Goal: Task Accomplishment & Management: Complete application form

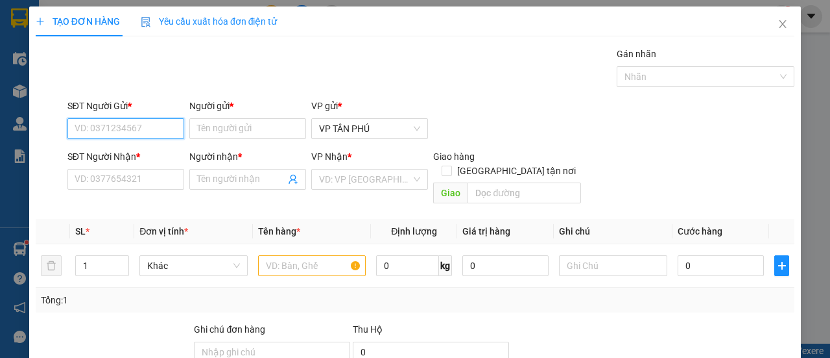
click at [149, 122] on input "SĐT Người Gửi *" at bounding box center [125, 128] width 117 height 21
click at [141, 152] on div "0983734499 - BA DIEM" at bounding box center [125, 154] width 100 height 14
type input "0983734499"
type input "BA DIEM"
type input "0397305388"
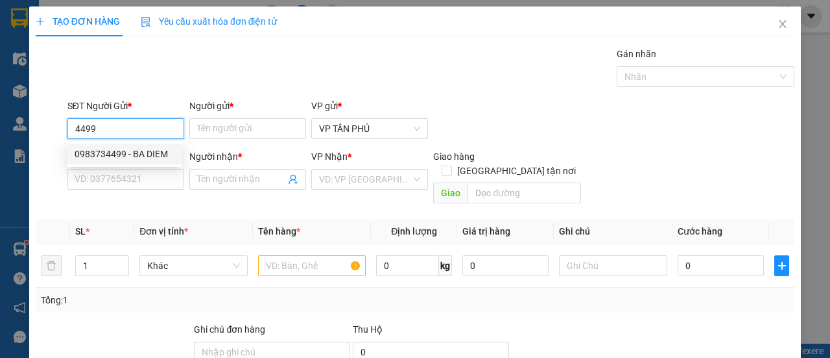
type input "DUC PHO"
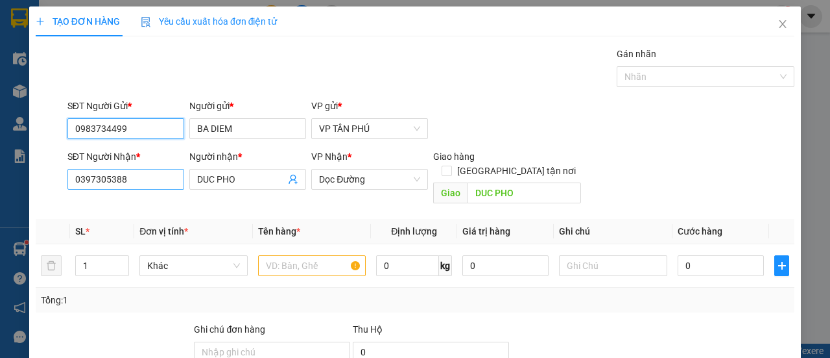
type input "0983734499"
click at [139, 175] on input "0397305388" at bounding box center [125, 179] width 117 height 21
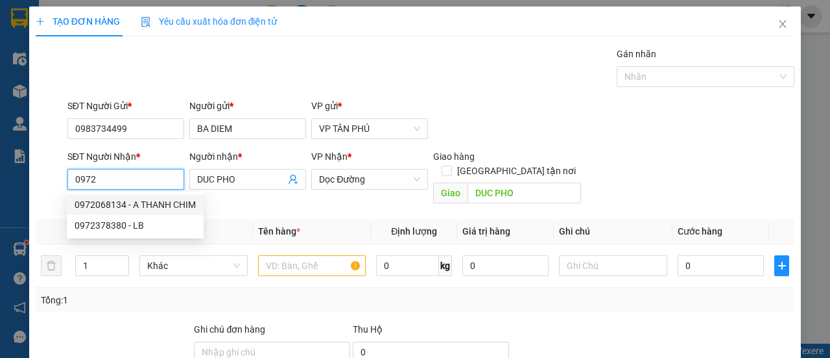
click at [134, 200] on div "0972068134 - A THANH CHIM" at bounding box center [135, 204] width 121 height 14
type input "0972068134"
type input "A THANH CHIM"
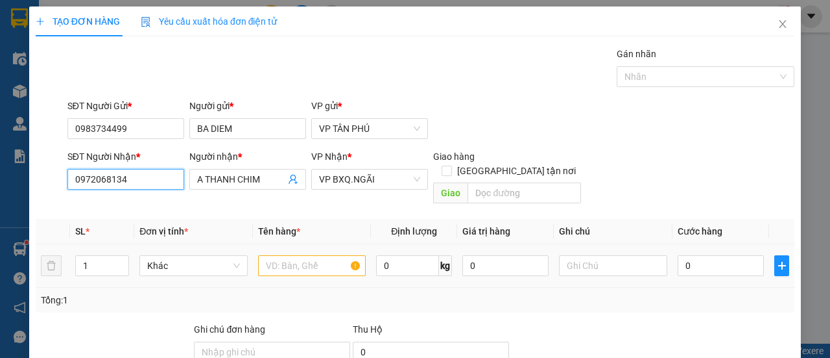
type input "0972068134"
click at [296, 255] on input "text" at bounding box center [312, 265] width 108 height 21
click at [297, 255] on input "text" at bounding box center [312, 265] width 108 height 21
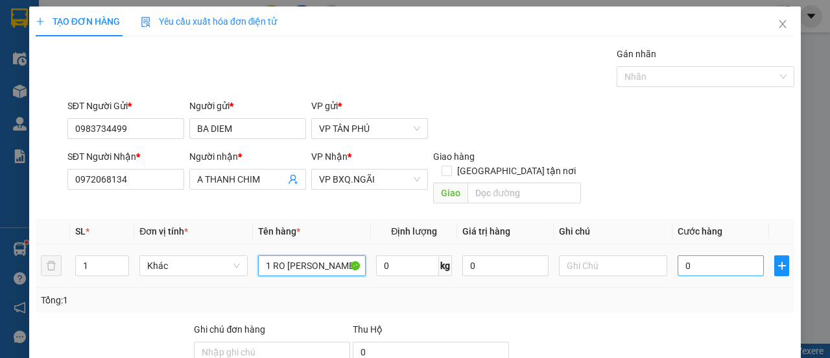
type input "1 RO [PERSON_NAME]"
click at [690, 255] on input "0" at bounding box center [721, 265] width 86 height 21
type input "1"
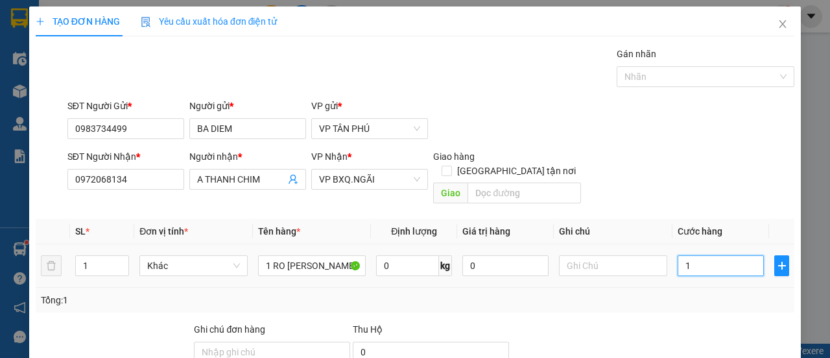
type input "10"
type input "100"
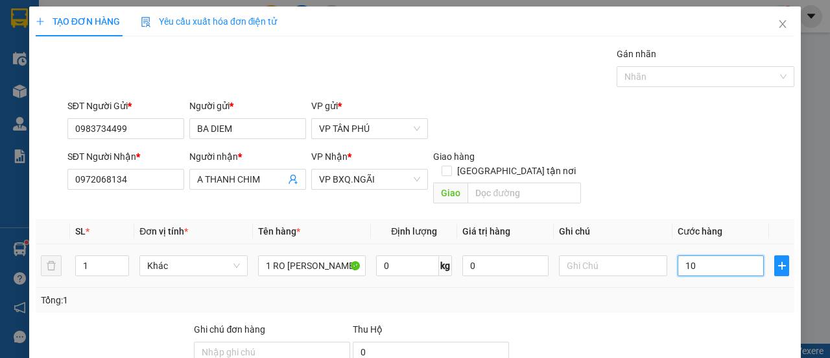
type input "100"
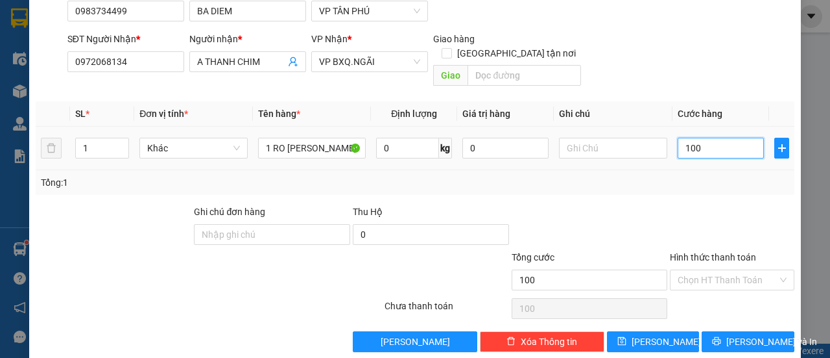
scroll to position [121, 0]
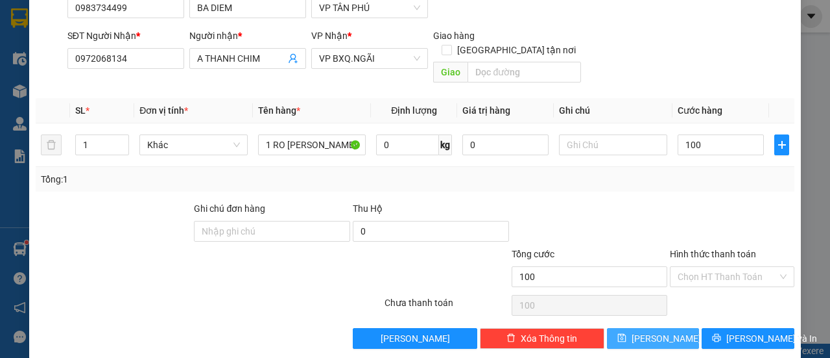
type input "100.000"
click at [676, 330] on button "[PERSON_NAME]" at bounding box center [653, 338] width 93 height 21
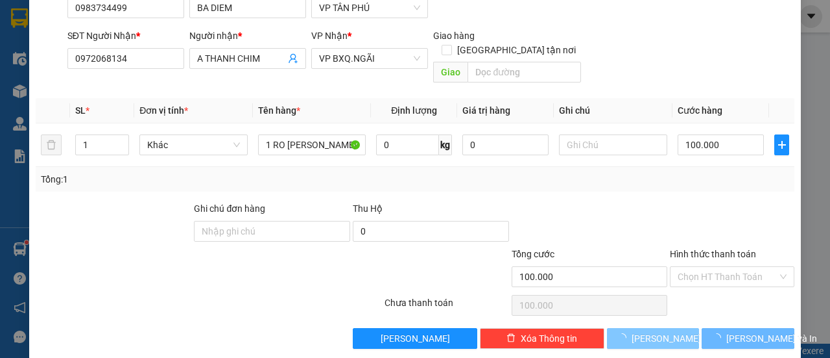
type input "0"
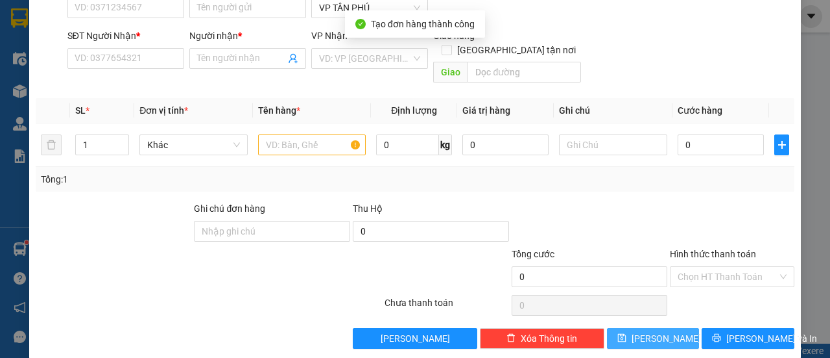
scroll to position [0, 0]
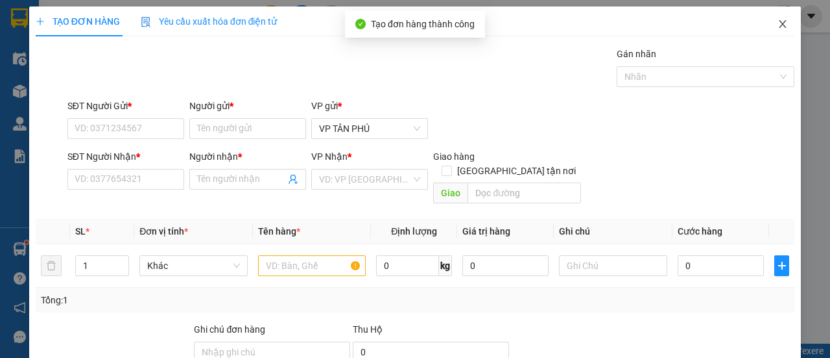
click at [778, 21] on icon "close" at bounding box center [783, 24] width 10 height 10
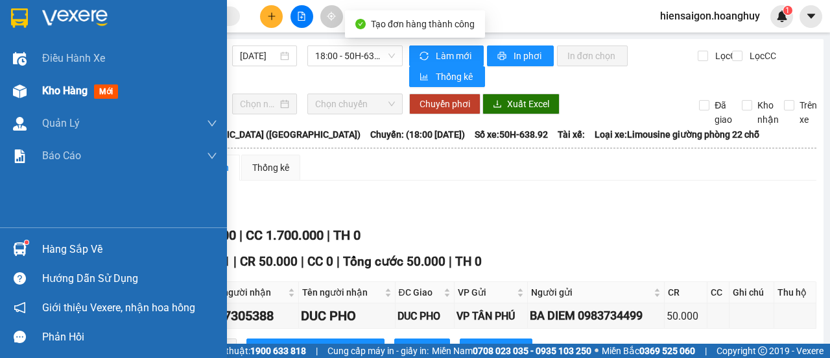
click at [51, 88] on span "Kho hàng" at bounding box center [64, 90] width 45 height 12
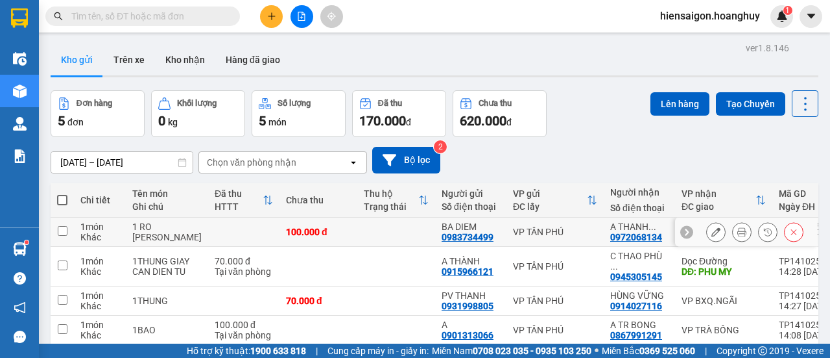
click at [67, 230] on td at bounding box center [62, 231] width 23 height 29
checkbox input "true"
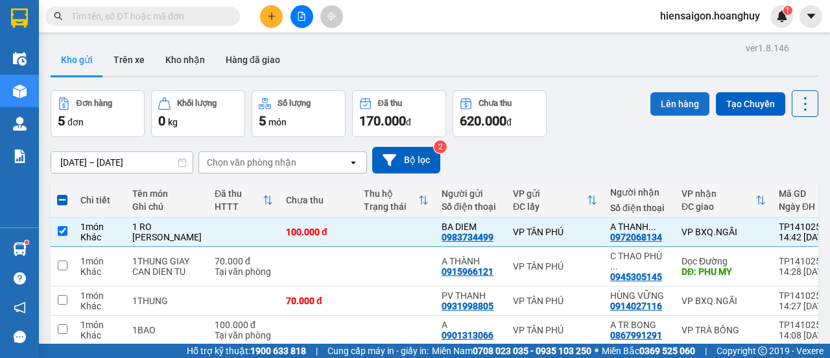
click at [686, 103] on button "Lên hàng" at bounding box center [680, 103] width 59 height 23
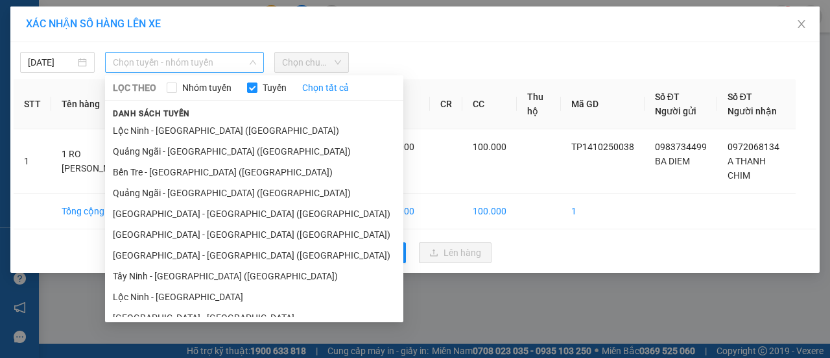
click at [206, 64] on span "Chọn tuyến - nhóm tuyến" at bounding box center [184, 62] width 143 height 19
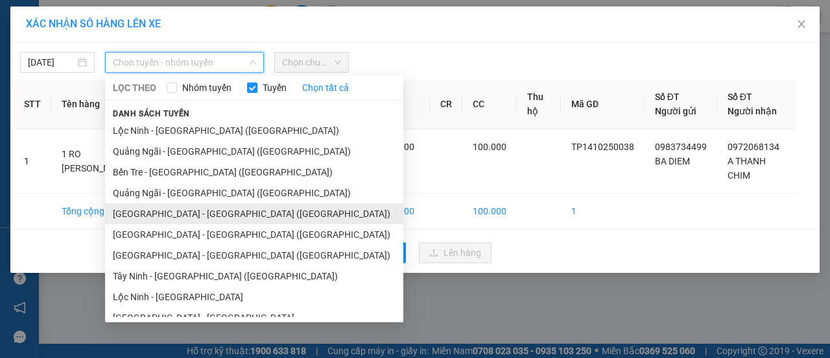
click at [164, 210] on li "[GEOGRAPHIC_DATA] - [GEOGRAPHIC_DATA] ([GEOGRAPHIC_DATA])" at bounding box center [254, 213] width 298 height 21
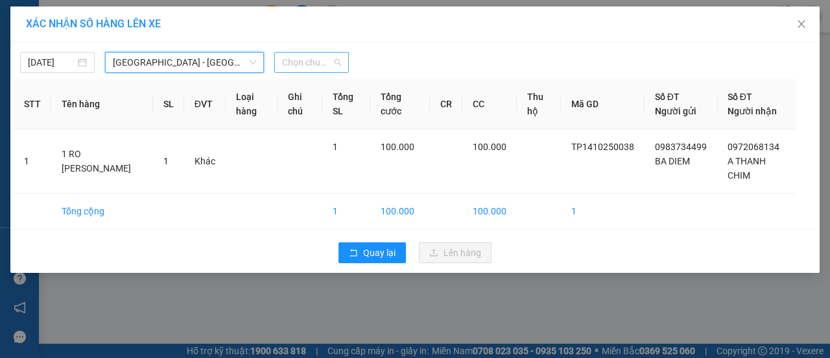
click at [311, 62] on span "Chọn chuyến" at bounding box center [311, 62] width 59 height 19
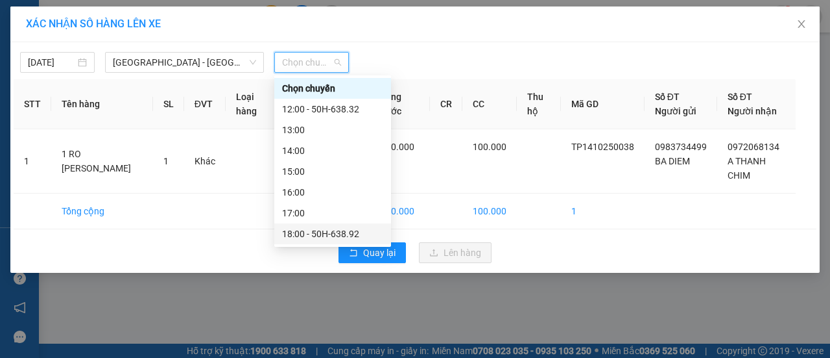
click at [340, 232] on div "18:00 - 50H-638.92" at bounding box center [332, 233] width 101 height 14
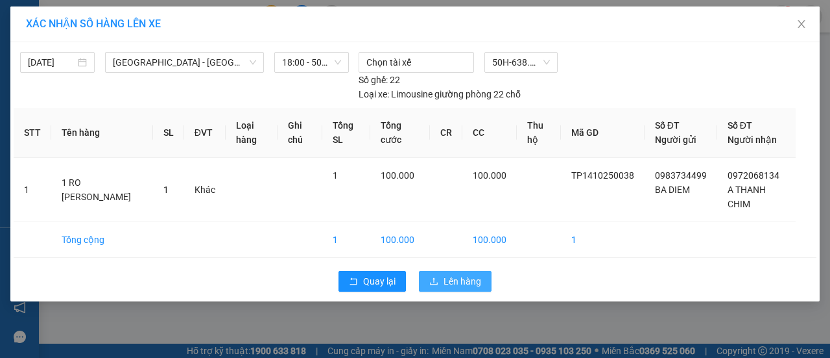
click at [478, 284] on span "Lên hàng" at bounding box center [463, 281] width 38 height 14
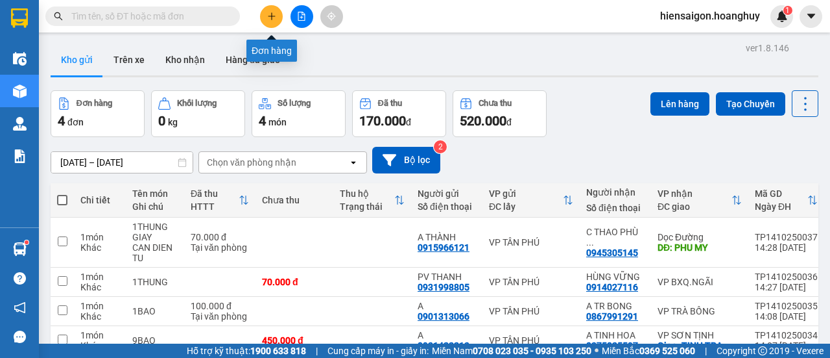
click at [269, 13] on icon "plus" at bounding box center [271, 16] width 9 height 9
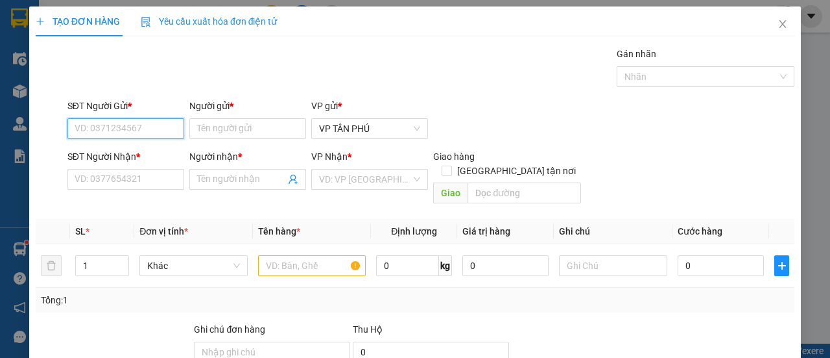
click at [165, 127] on input "SĐT Người Gửi *" at bounding box center [125, 128] width 117 height 21
click at [117, 154] on div "0983734499 - BA DIEM" at bounding box center [125, 154] width 100 height 14
type input "0983734499"
type input "BA DIEM"
type input "0972068134"
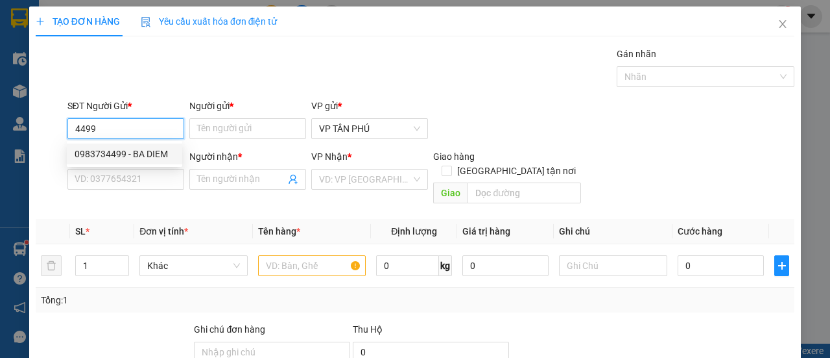
type input "A THANH CHIM"
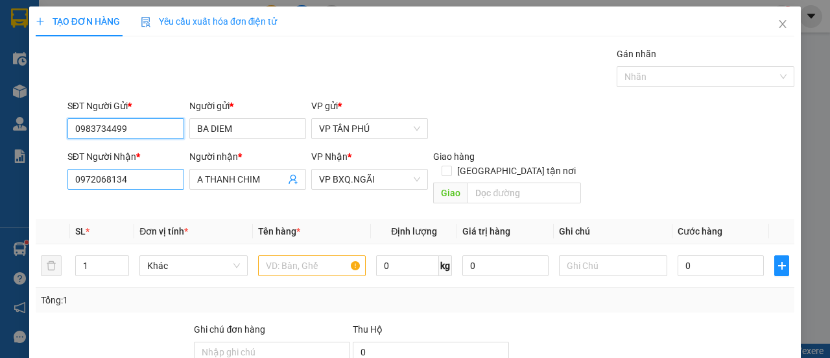
type input "0983734499"
click at [128, 179] on input "0972068134" at bounding box center [125, 179] width 117 height 21
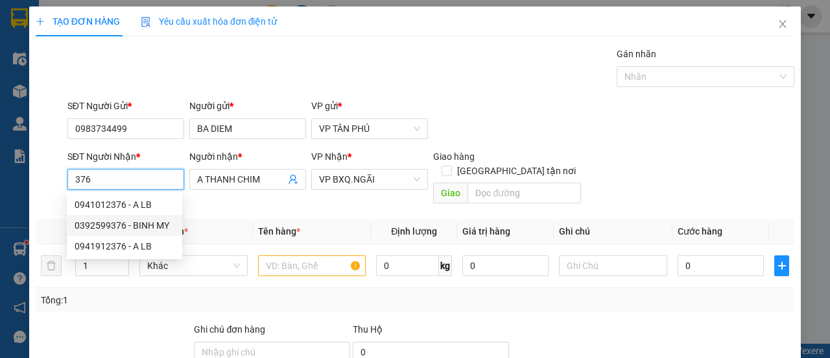
click at [127, 223] on div "0392599376 - BINH MY" at bounding box center [125, 225] width 100 height 14
type input "0392599376"
type input "BINH MY"
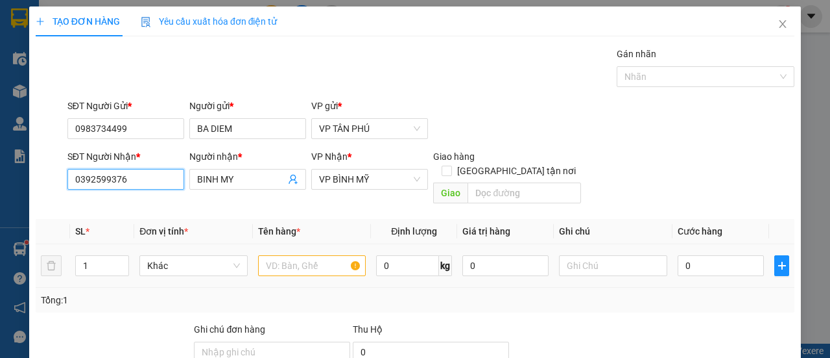
type input "0392599376"
click at [292, 259] on input "text" at bounding box center [312, 265] width 108 height 21
click at [295, 255] on input "text" at bounding box center [312, 265] width 108 height 21
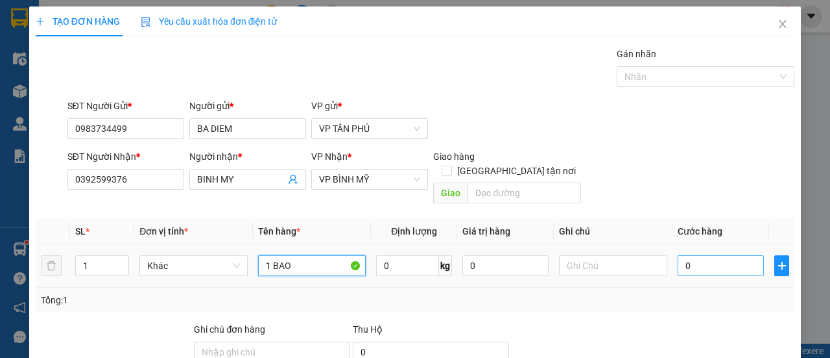
type input "1 BAO"
click at [700, 255] on input "0" at bounding box center [721, 265] width 86 height 21
type input "2"
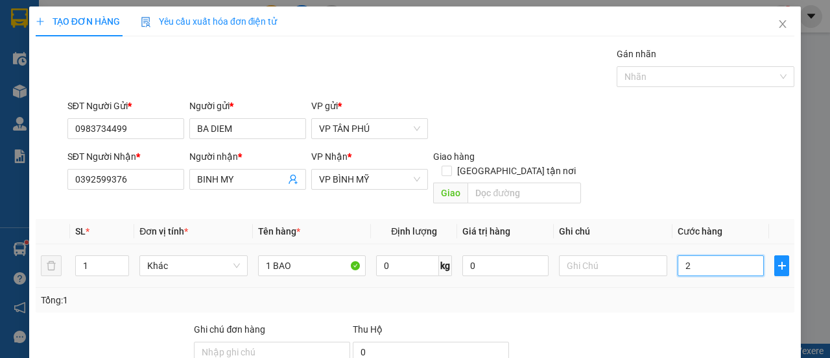
type input "0"
click at [678, 255] on input "0" at bounding box center [721, 265] width 86 height 21
type input "10"
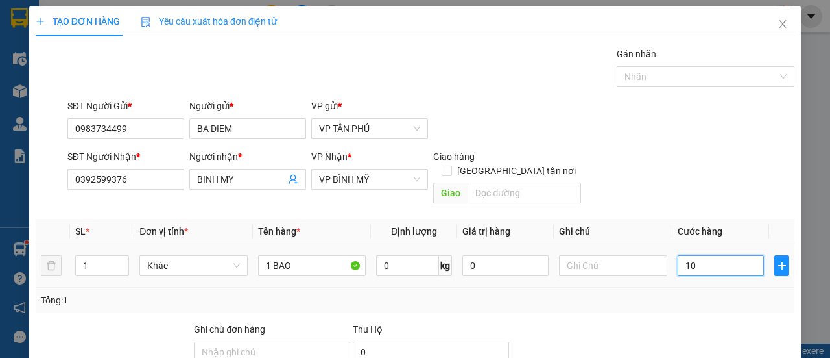
type input "10"
type input "100"
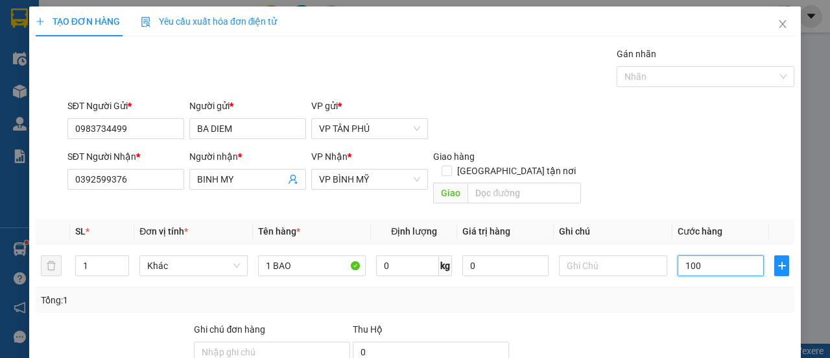
scroll to position [121, 0]
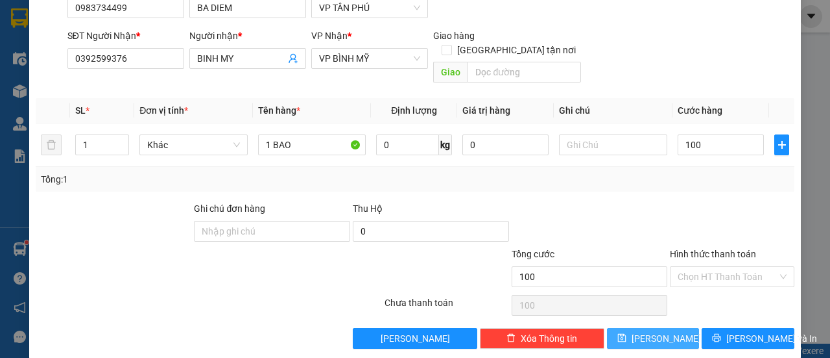
type input "100.000"
click at [669, 328] on button "[PERSON_NAME]" at bounding box center [653, 338] width 93 height 21
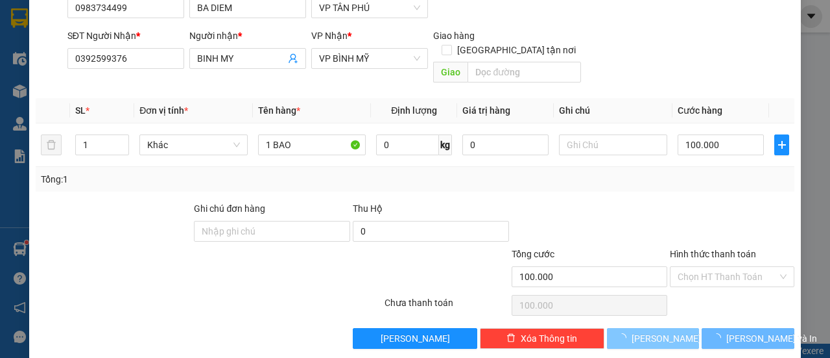
type input "0"
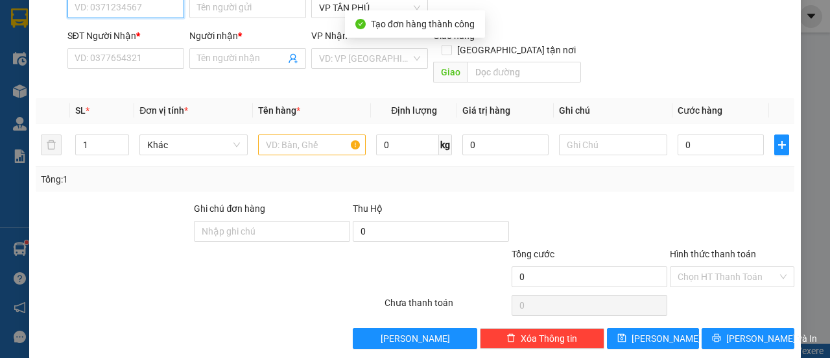
click at [148, 8] on input "SĐT Người Gửi *" at bounding box center [125, 7] width 117 height 21
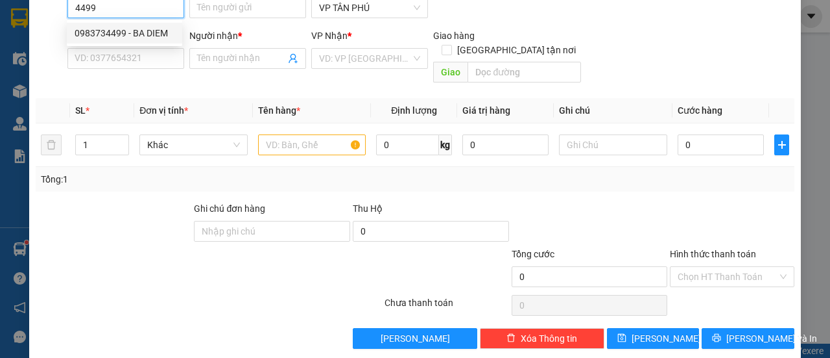
click at [134, 28] on div "0983734499 - BA DIEM" at bounding box center [125, 33] width 100 height 14
type input "0983734499"
type input "BA DIEM"
type input "0392599376"
type input "BINH MY"
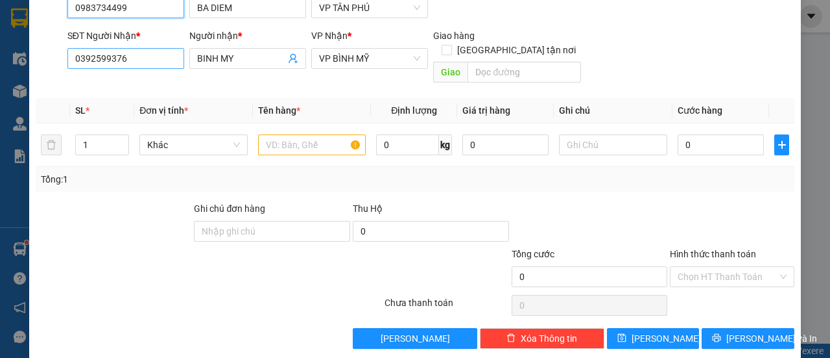
type input "0983734499"
click at [130, 64] on input "0392599376" at bounding box center [125, 58] width 117 height 21
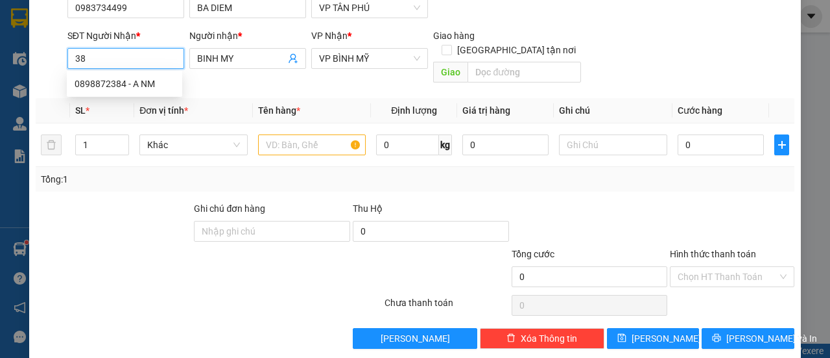
type input "3"
click at [122, 104] on div "0865685984 - BMY" at bounding box center [125, 104] width 100 height 14
type input "0865685984"
type input "BMY"
type input "0865685984"
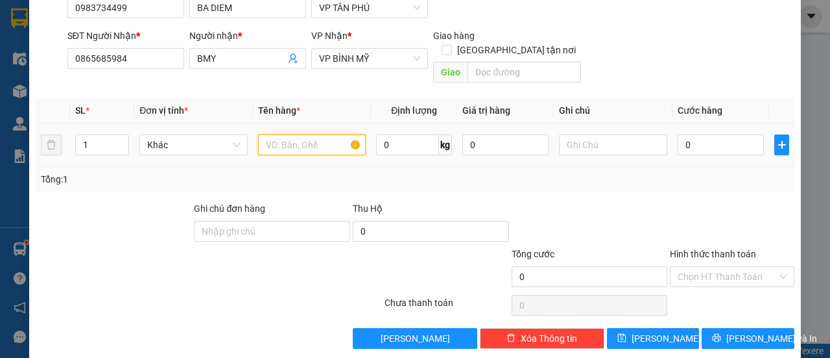
click at [293, 134] on input "text" at bounding box center [312, 144] width 108 height 21
click at [293, 134] on input "1 BA" at bounding box center [312, 144] width 108 height 21
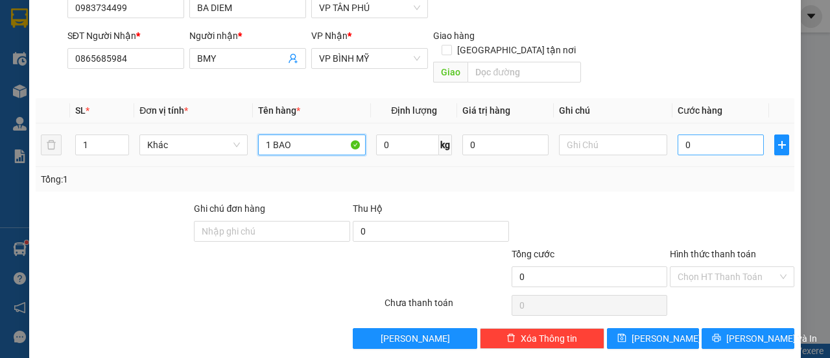
type input "1 BAO"
click at [711, 134] on input "0" at bounding box center [721, 144] width 86 height 21
type input "1"
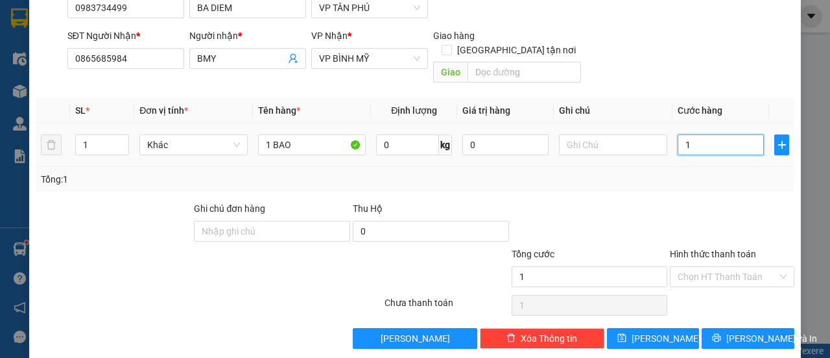
type input "10"
type input "100"
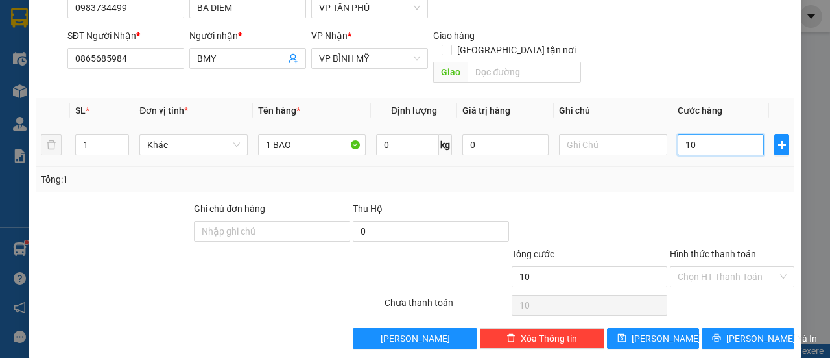
type input "100"
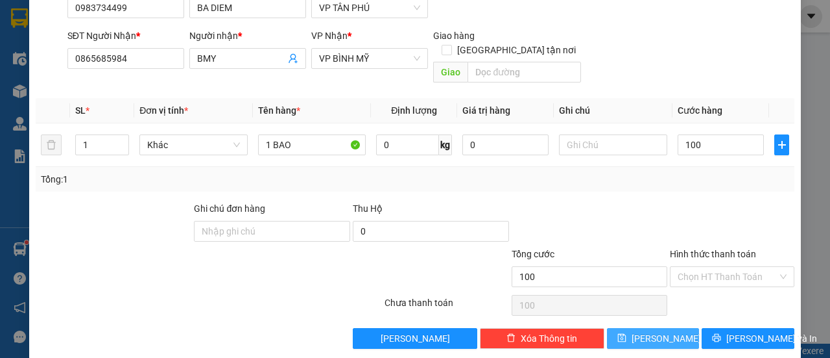
type input "100.000"
click at [661, 328] on button "[PERSON_NAME]" at bounding box center [653, 338] width 93 height 21
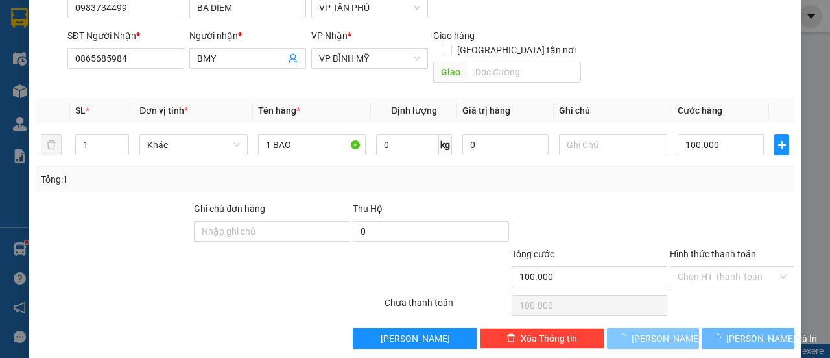
type input "0"
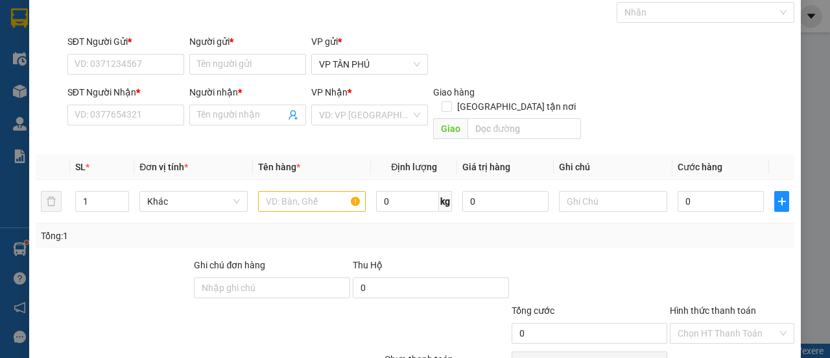
scroll to position [0, 0]
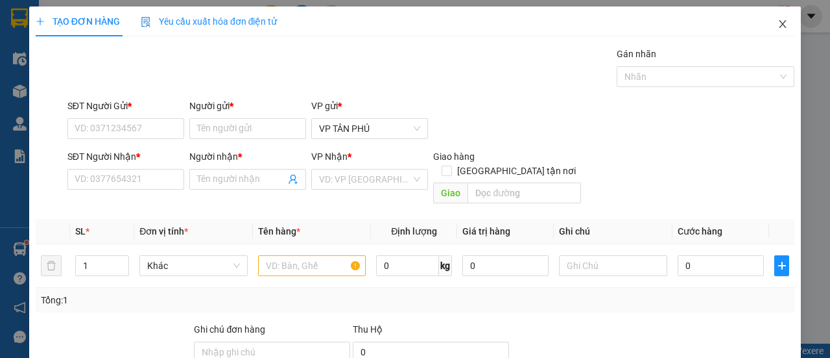
click at [779, 27] on span "Close" at bounding box center [783, 24] width 36 height 36
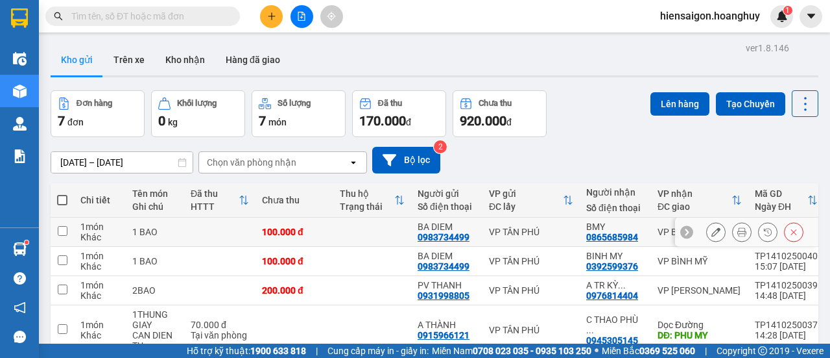
click at [63, 242] on td at bounding box center [62, 231] width 23 height 29
checkbox input "true"
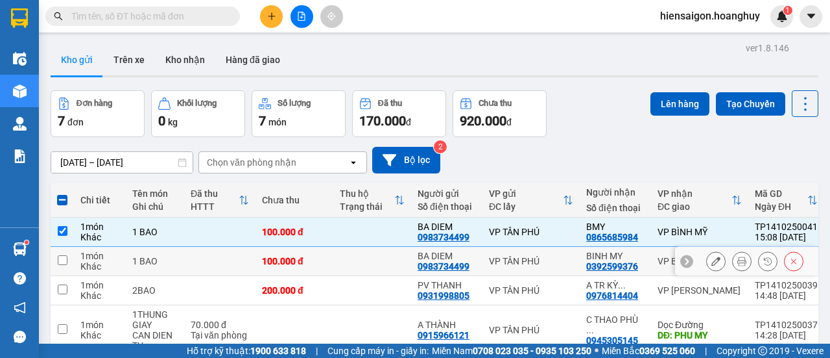
click at [64, 250] on td at bounding box center [62, 261] width 23 height 29
checkbox input "true"
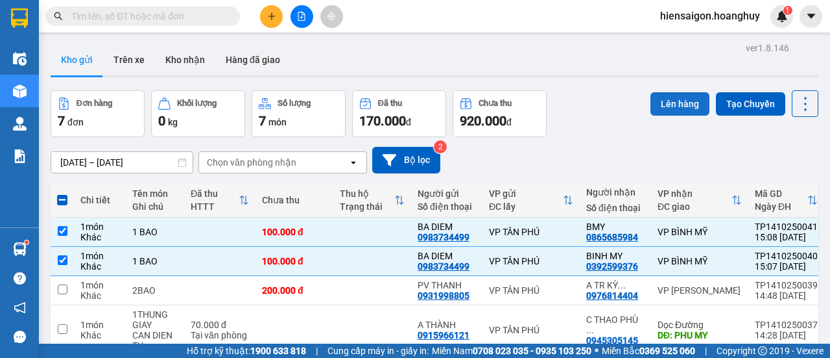
click at [668, 111] on button "Lên hàng" at bounding box center [680, 103] width 59 height 23
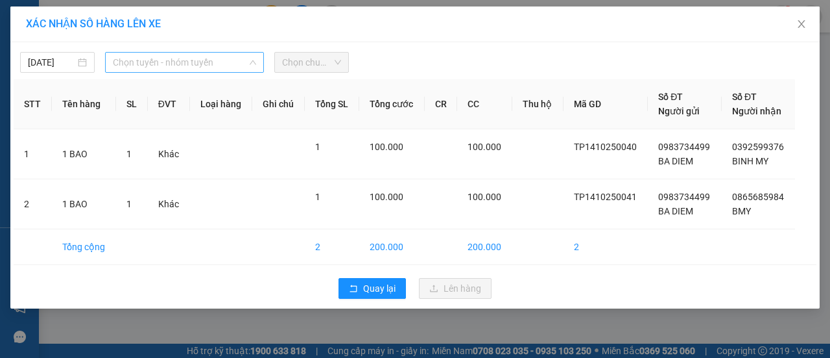
click at [169, 67] on span "Chọn tuyến - nhóm tuyến" at bounding box center [184, 62] width 143 height 19
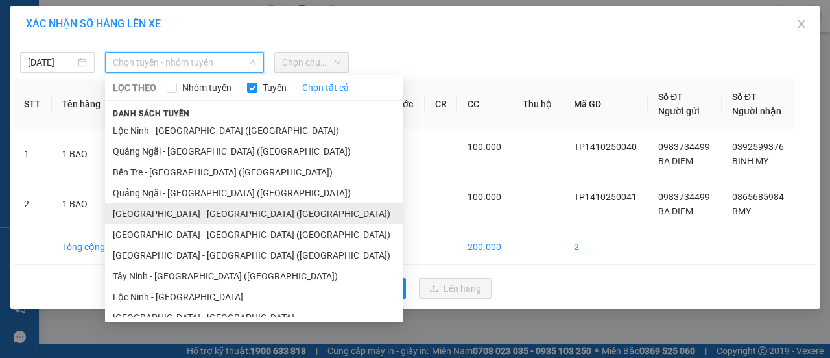
click at [171, 212] on li "[GEOGRAPHIC_DATA] - [GEOGRAPHIC_DATA] ([GEOGRAPHIC_DATA])" at bounding box center [254, 213] width 298 height 21
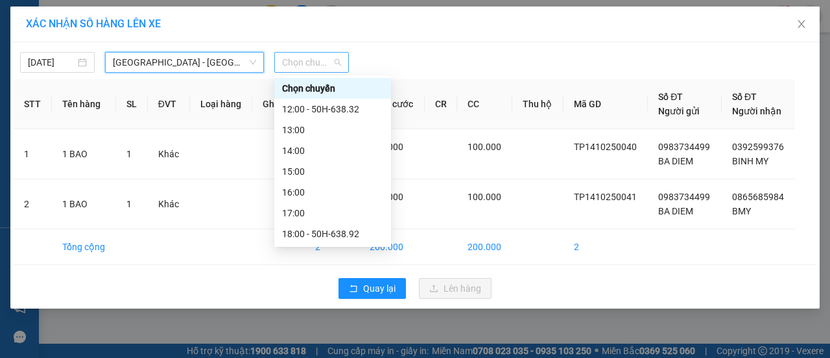
click at [308, 65] on span "Chọn chuyến" at bounding box center [311, 62] width 59 height 19
click at [337, 236] on div "18:00 - 50H-638.92" at bounding box center [332, 233] width 101 height 14
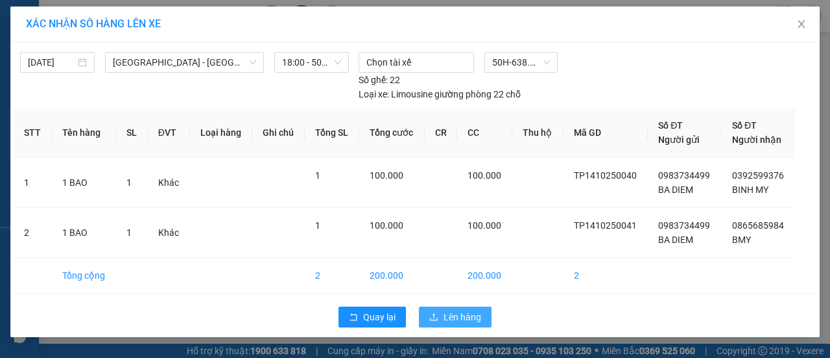
click at [474, 316] on span "Lên hàng" at bounding box center [463, 316] width 38 height 14
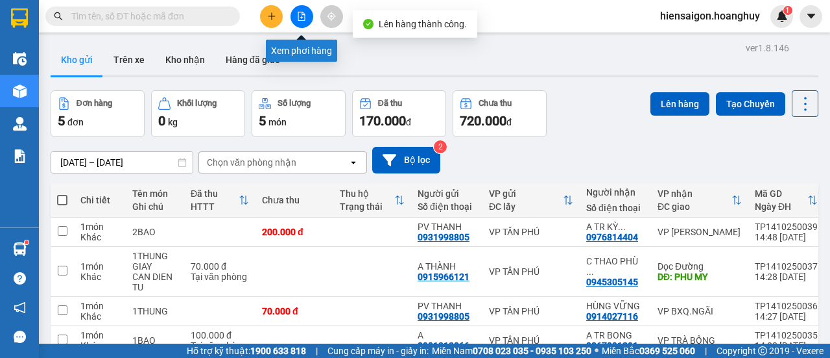
click at [301, 14] on icon "file-add" at bounding box center [301, 16] width 9 height 9
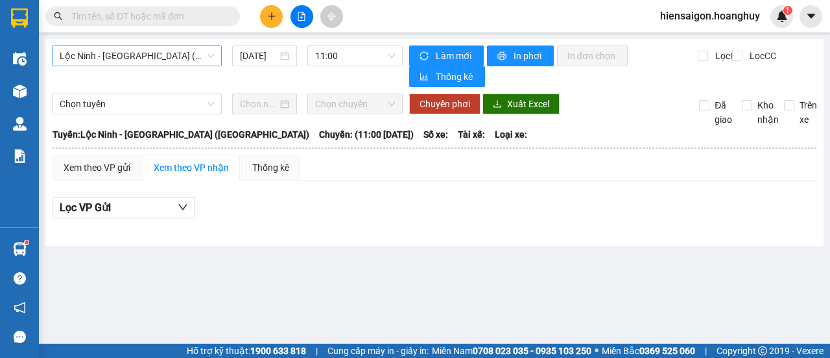
click at [115, 55] on span "Lộc Ninh - [GEOGRAPHIC_DATA] ([GEOGRAPHIC_DATA])" at bounding box center [137, 55] width 154 height 19
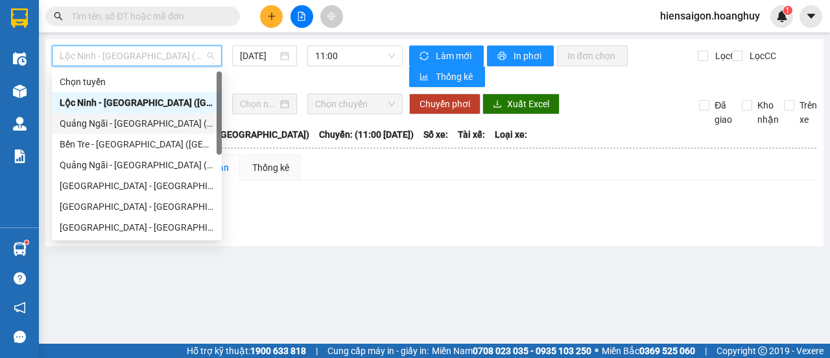
click at [95, 125] on div "Quảng Ngãi - [GEOGRAPHIC_DATA] ([GEOGRAPHIC_DATA])" at bounding box center [137, 123] width 154 height 14
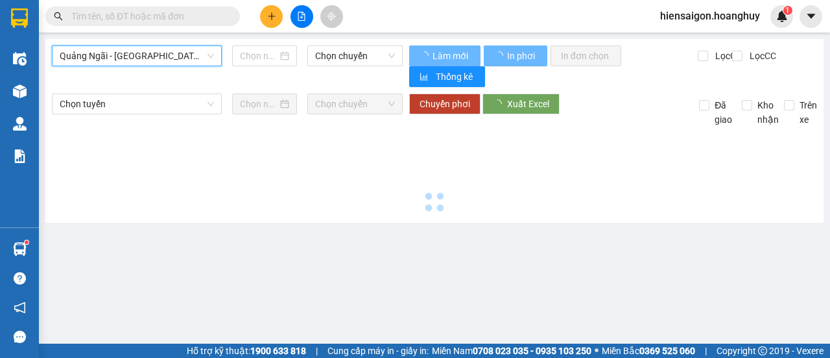
type input "[DATE]"
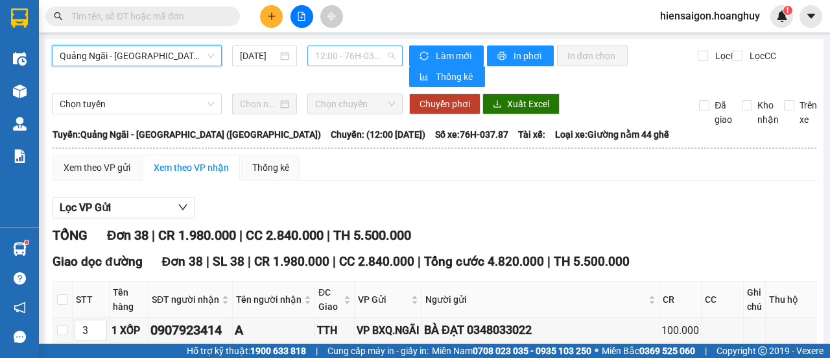
click at [341, 62] on span "12:00 - 76H-037.87" at bounding box center [354, 55] width 79 height 19
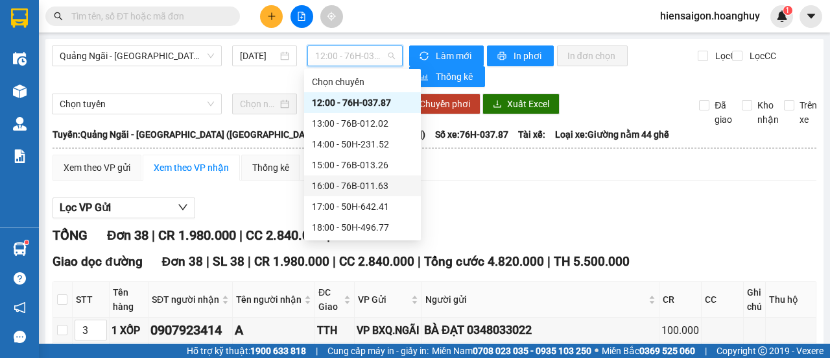
click at [372, 184] on div "16:00 - 76B-011.63" at bounding box center [362, 185] width 101 height 14
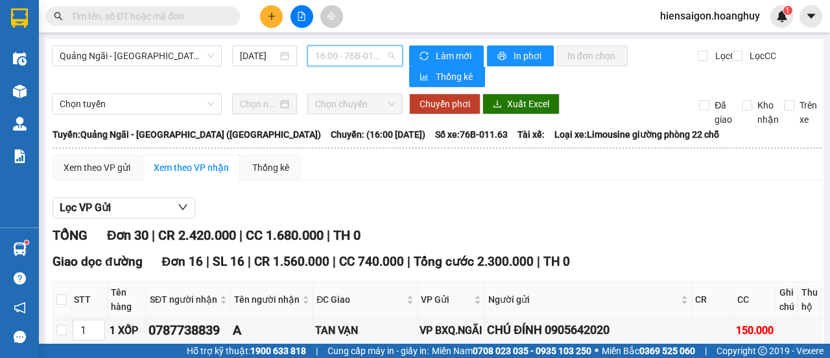
click at [347, 53] on span "16:00 - 76B-011.63" at bounding box center [354, 55] width 79 height 19
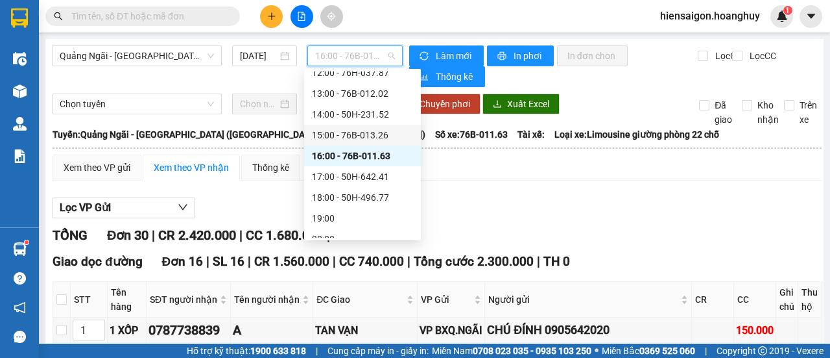
scroll to position [42, 0]
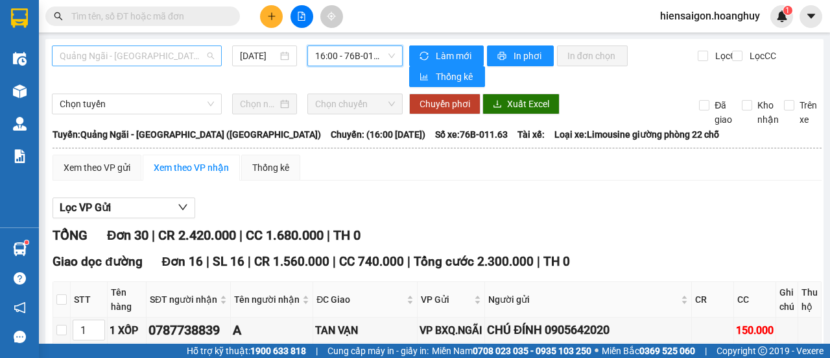
click at [153, 56] on span "Quảng Ngãi - [GEOGRAPHIC_DATA] ([GEOGRAPHIC_DATA])" at bounding box center [137, 55] width 154 height 19
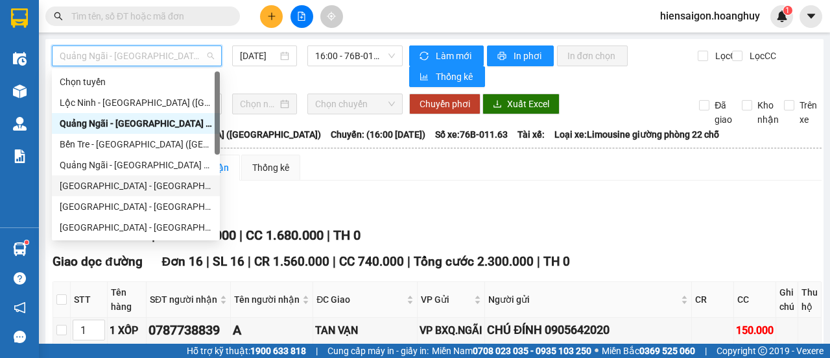
click at [113, 179] on div "[GEOGRAPHIC_DATA] - [GEOGRAPHIC_DATA] ([GEOGRAPHIC_DATA])" at bounding box center [136, 185] width 152 height 14
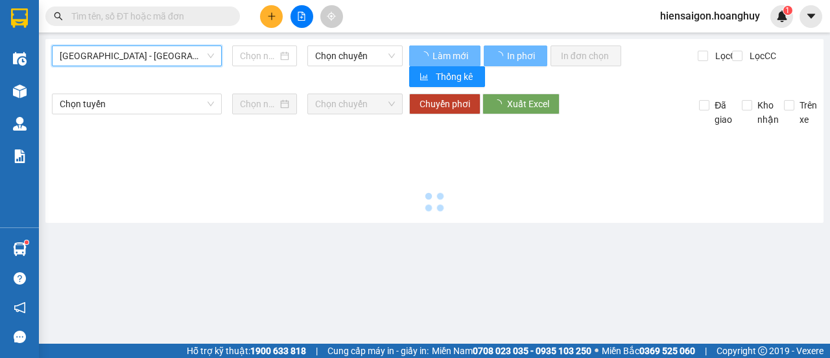
type input "[DATE]"
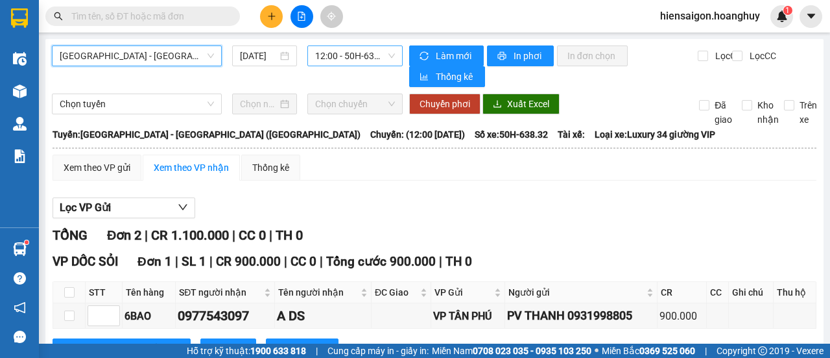
scroll to position [21, 0]
click at [363, 61] on span "12:00 - 50H-638.32" at bounding box center [354, 55] width 79 height 19
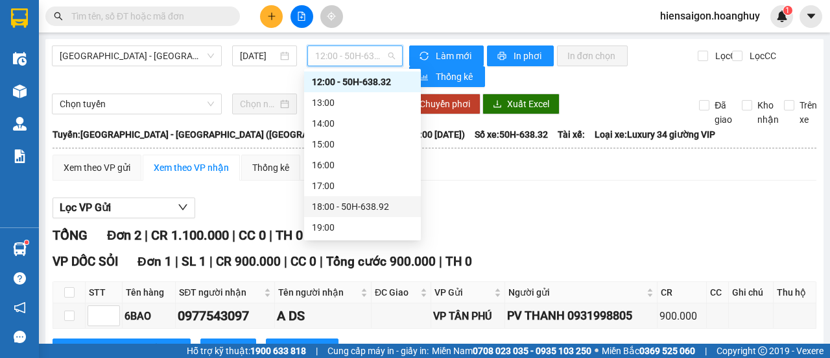
click at [344, 206] on div "18:00 - 50H-638.92" at bounding box center [362, 206] width 101 height 14
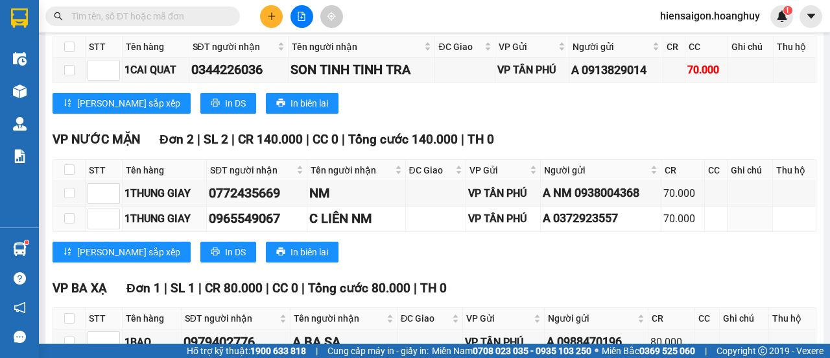
scroll to position [1246, 0]
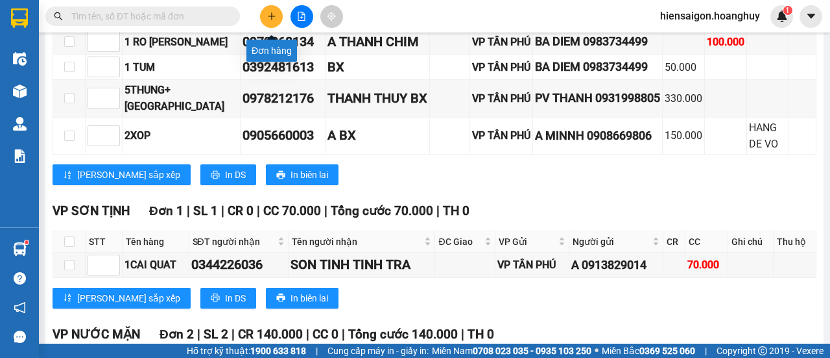
click at [263, 18] on button at bounding box center [271, 16] width 23 height 23
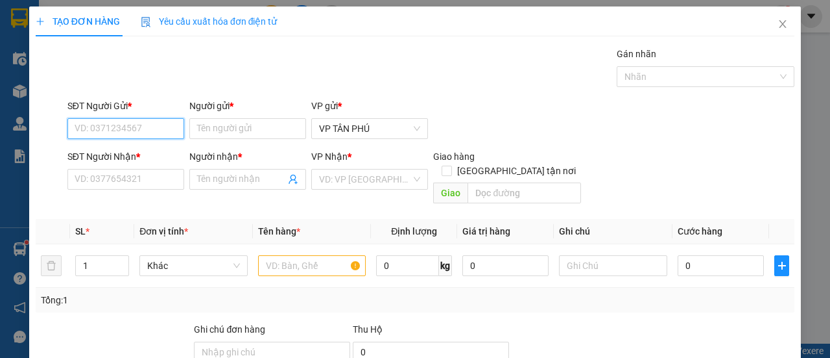
click at [153, 132] on input "SĐT Người Gửi *" at bounding box center [125, 128] width 117 height 21
click at [130, 154] on div "0983734499 - BA DIEM" at bounding box center [125, 154] width 100 height 14
type input "0983734499"
type input "BA DIEM"
type input "0865685984"
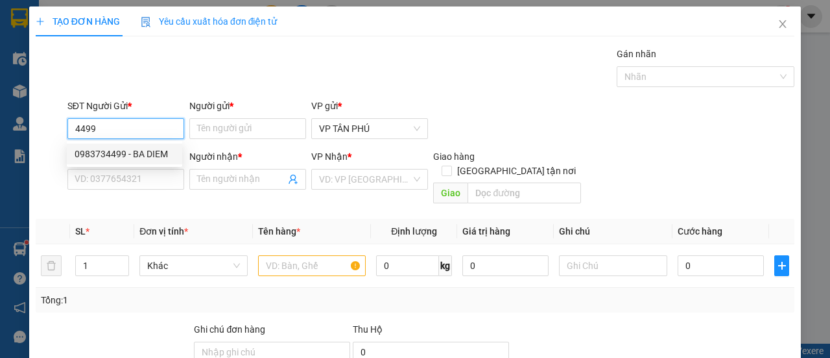
type input "BMY"
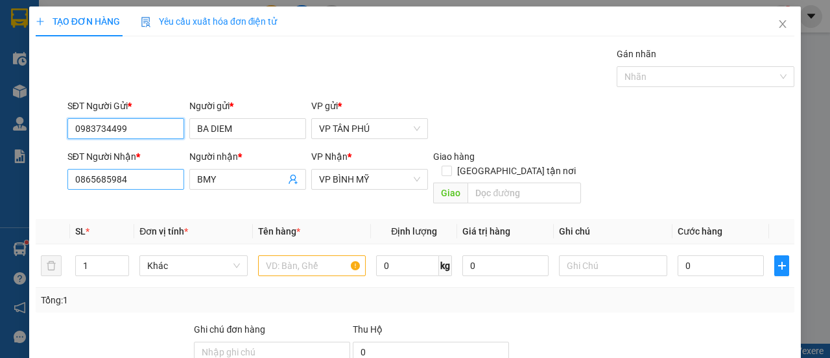
type input "0983734499"
click at [128, 169] on input "0865685984" at bounding box center [125, 179] width 117 height 21
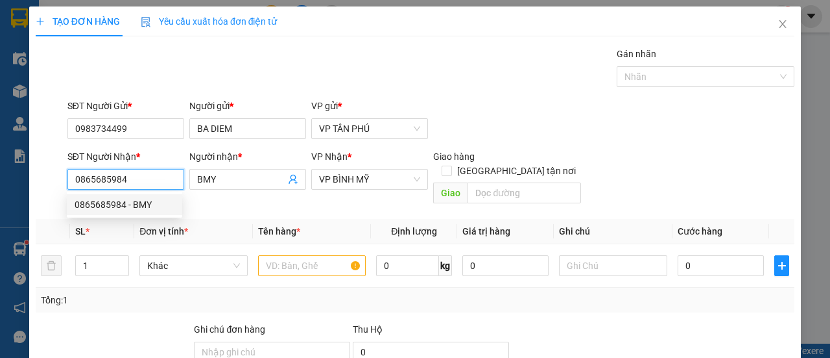
click at [128, 175] on input "0865685984" at bounding box center [125, 179] width 117 height 21
click at [118, 204] on div "0961931875 - A NM" at bounding box center [125, 204] width 100 height 14
type input "0961931875"
type input "A NM"
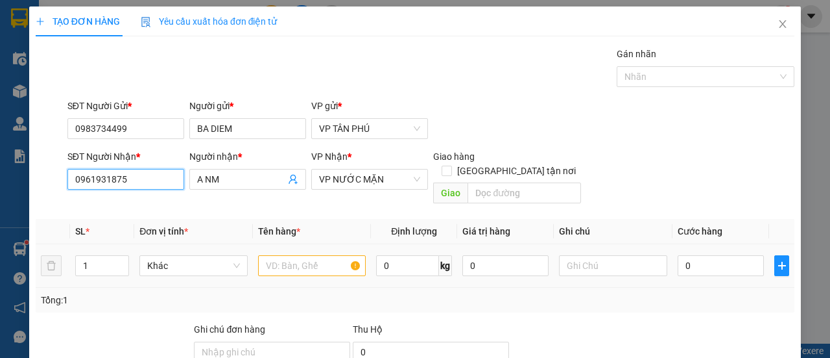
type input "0961931875"
click at [308, 255] on input "text" at bounding box center [312, 265] width 108 height 21
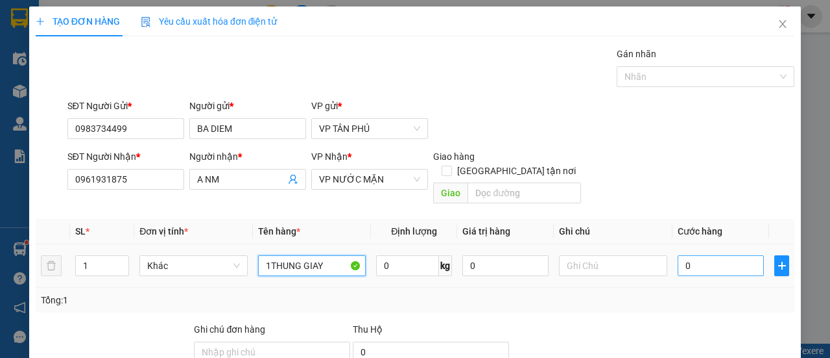
type input "1THUNG GIAY"
click at [709, 255] on input "0" at bounding box center [721, 265] width 86 height 21
type input "1"
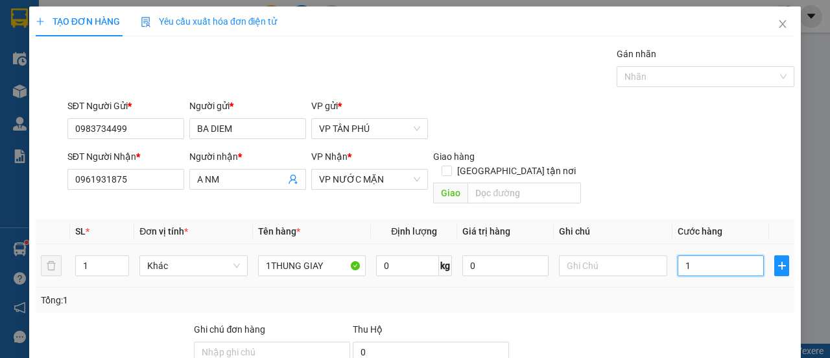
type input "10"
type input "100"
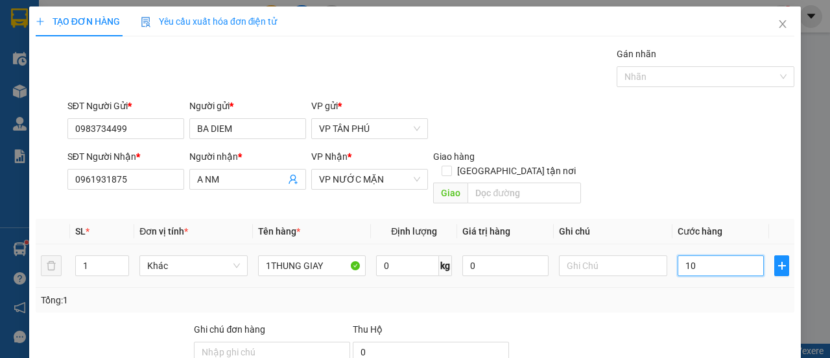
type input "100"
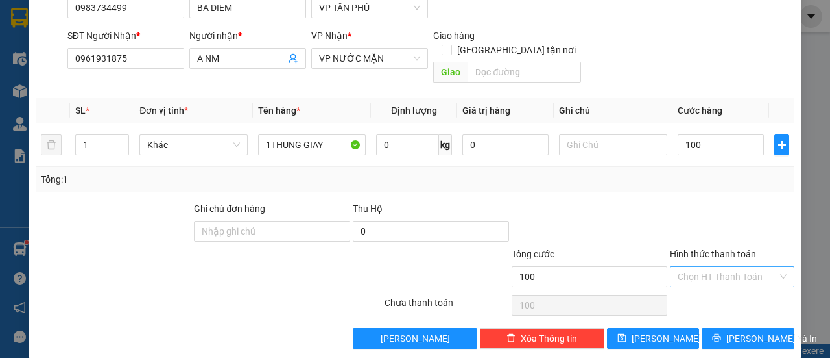
type input "100.000"
click at [707, 267] on input "Hình thức thanh toán" at bounding box center [728, 276] width 100 height 19
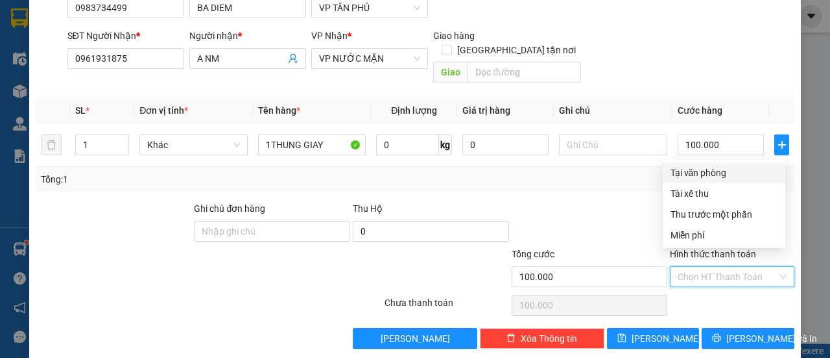
click at [698, 166] on div "Tại văn phòng" at bounding box center [724, 172] width 107 height 14
type input "0"
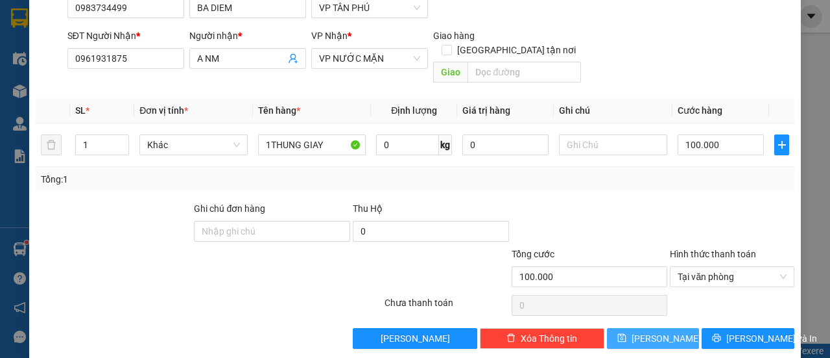
click at [654, 331] on span "[PERSON_NAME]" at bounding box center [666, 338] width 69 height 14
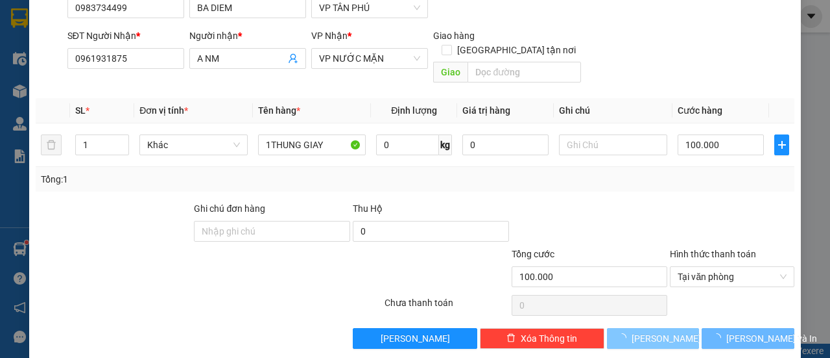
type input "0"
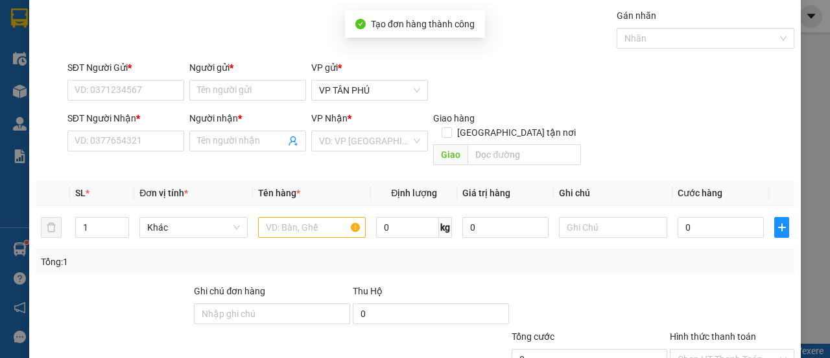
scroll to position [0, 0]
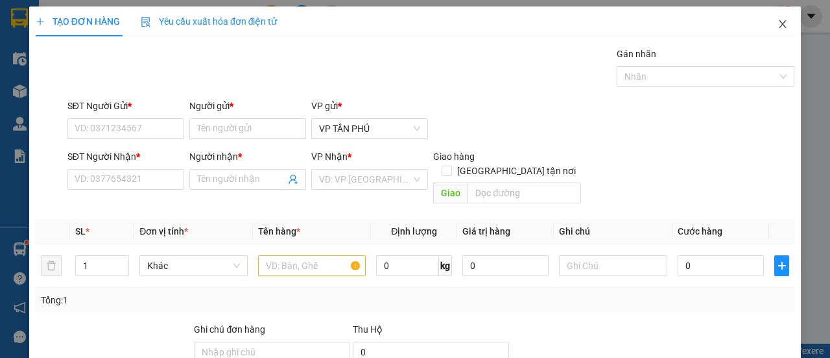
click at [778, 20] on icon "close" at bounding box center [783, 24] width 10 height 10
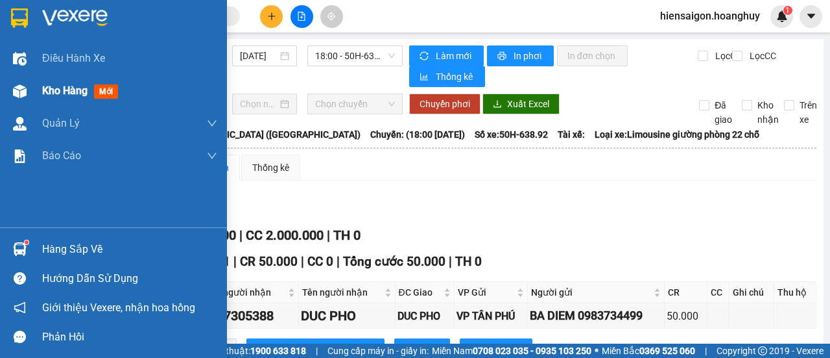
click at [70, 93] on span "Kho hàng" at bounding box center [64, 90] width 45 height 12
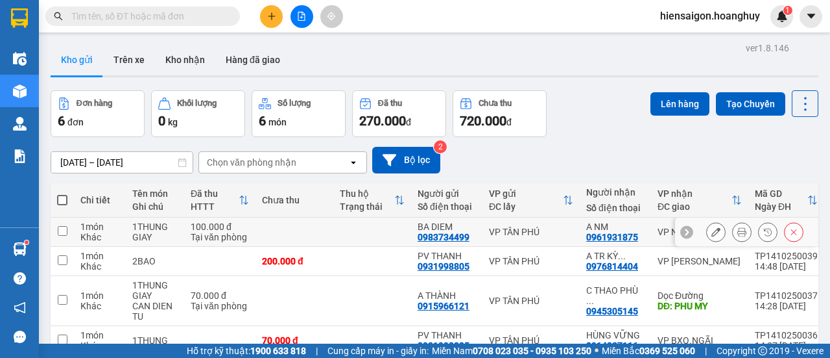
click at [65, 234] on input "checkbox" at bounding box center [63, 231] width 10 height 10
checkbox input "true"
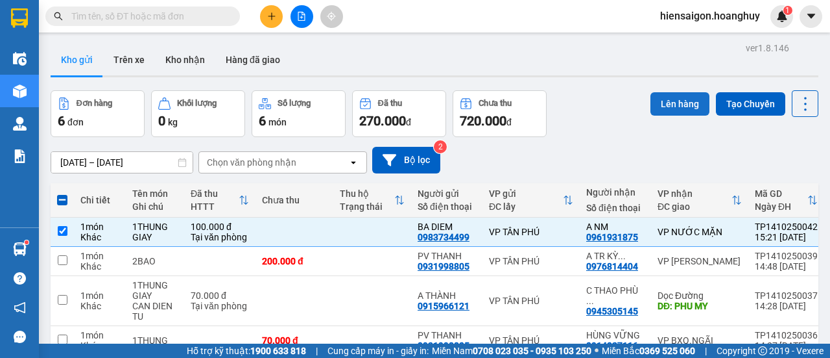
click at [673, 104] on button "Lên hàng" at bounding box center [680, 103] width 59 height 23
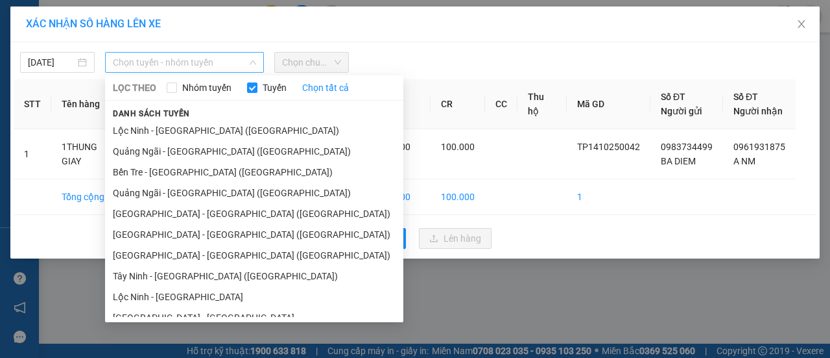
click at [160, 66] on span "Chọn tuyến - nhóm tuyến" at bounding box center [184, 62] width 143 height 19
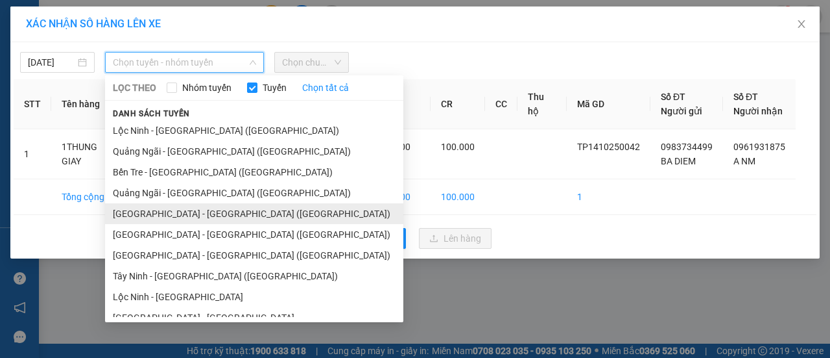
click at [131, 220] on li "[GEOGRAPHIC_DATA] - [GEOGRAPHIC_DATA] ([GEOGRAPHIC_DATA])" at bounding box center [254, 213] width 298 height 21
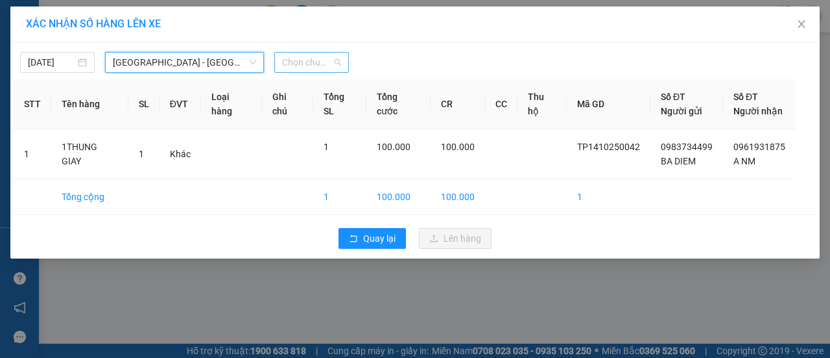
click at [310, 66] on span "Chọn chuyến" at bounding box center [311, 62] width 59 height 19
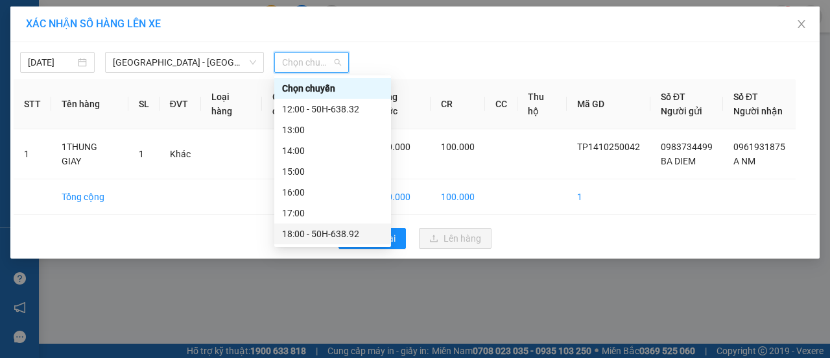
click at [326, 238] on div "18:00 - 50H-638.92" at bounding box center [332, 233] width 101 height 14
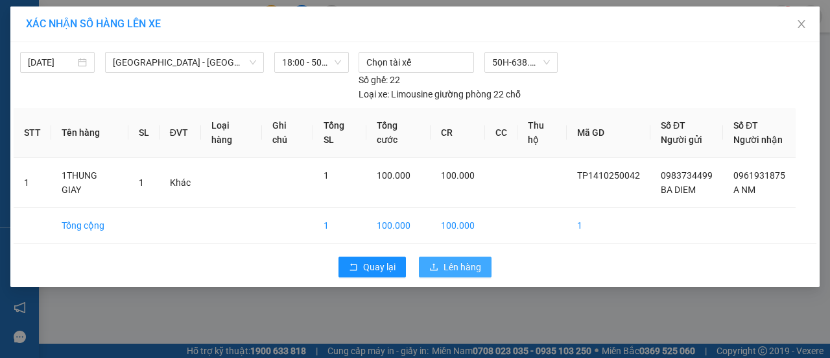
click at [463, 272] on span "Lên hàng" at bounding box center [463, 267] width 38 height 14
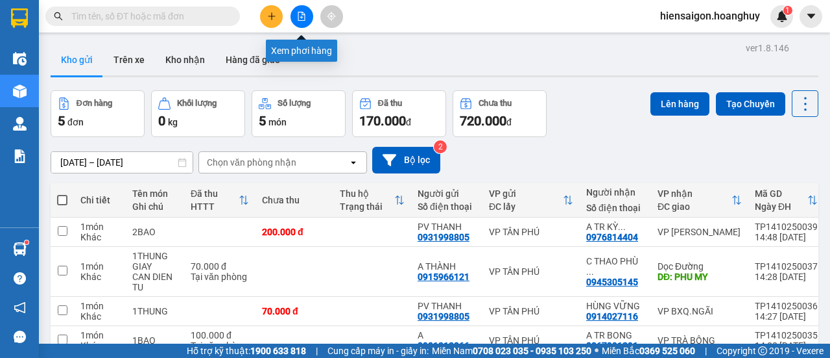
click at [296, 10] on button at bounding box center [302, 16] width 23 height 23
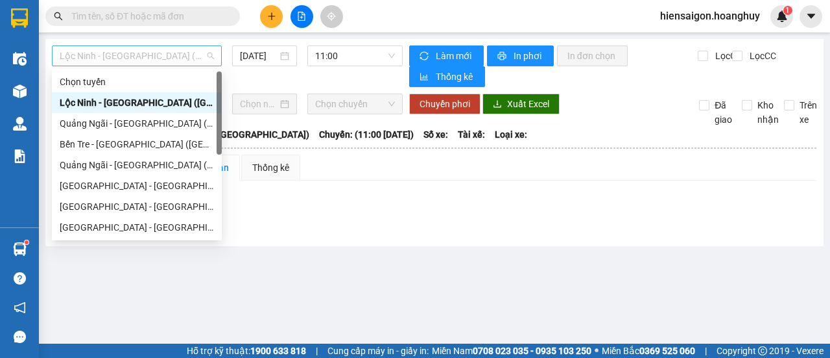
click at [165, 60] on span "Lộc Ninh - [GEOGRAPHIC_DATA] ([GEOGRAPHIC_DATA])" at bounding box center [137, 55] width 154 height 19
click at [122, 184] on div "[GEOGRAPHIC_DATA] - [GEOGRAPHIC_DATA] ([GEOGRAPHIC_DATA])" at bounding box center [137, 185] width 154 height 14
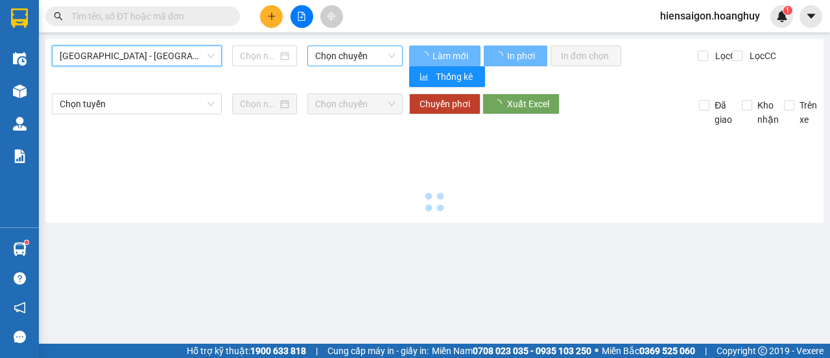
type input "[DATE]"
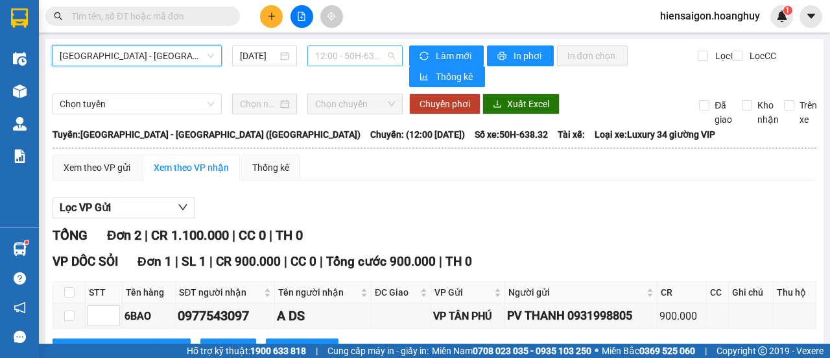
click at [357, 62] on span "12:00 - 50H-638.32" at bounding box center [354, 55] width 79 height 19
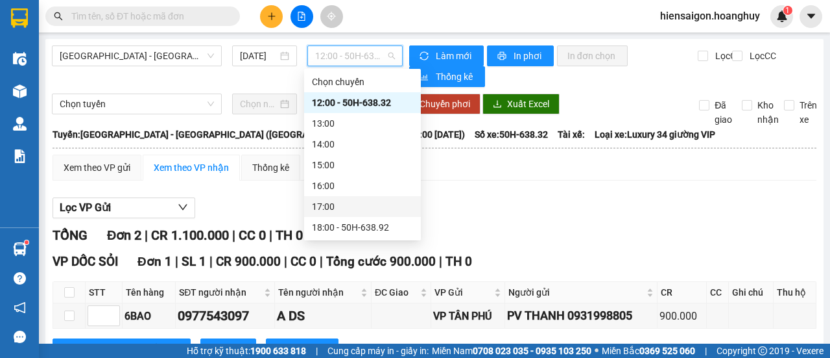
scroll to position [42, 0]
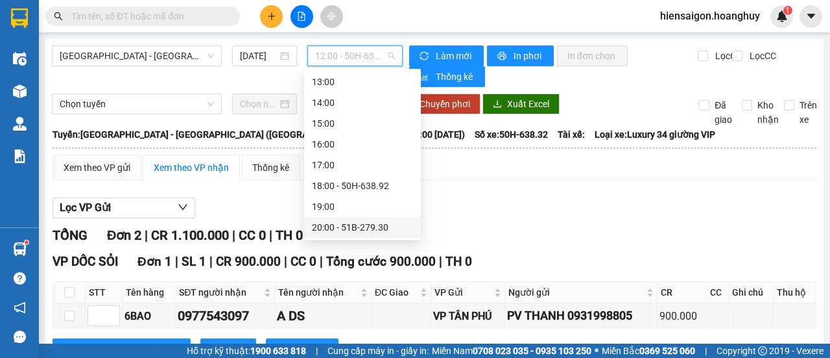
click at [375, 228] on div "20:00 - 51B-279.30" at bounding box center [362, 227] width 101 height 14
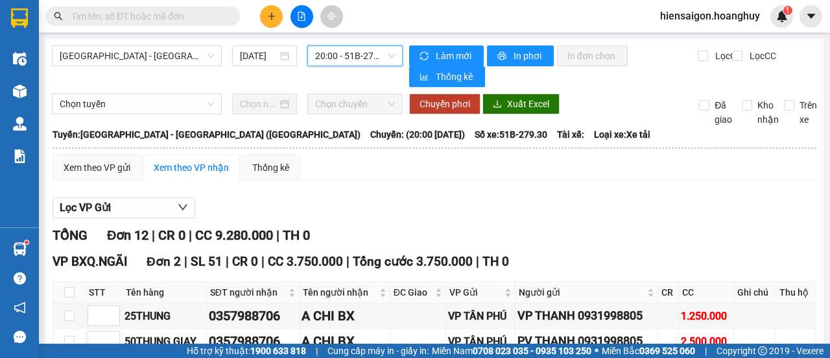
click at [327, 53] on span "20:00 - 51B-279.30" at bounding box center [354, 55] width 79 height 19
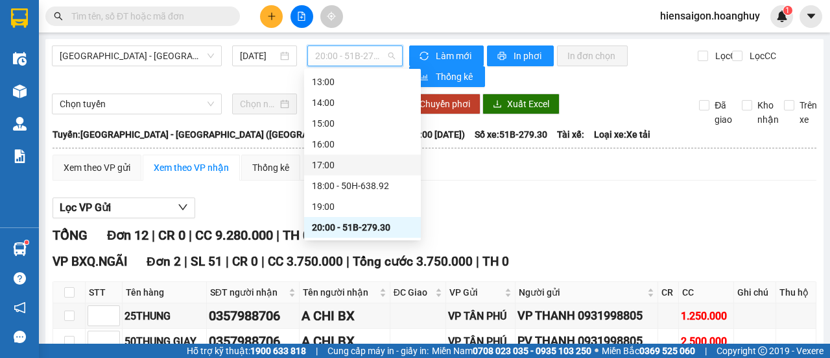
click at [379, 173] on div "17:00" at bounding box center [362, 164] width 117 height 21
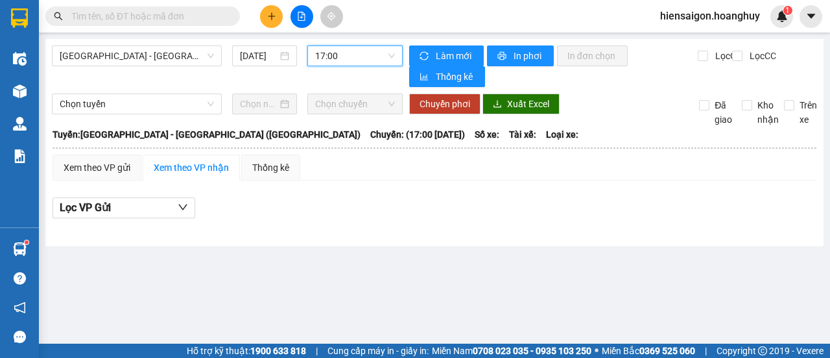
click at [339, 63] on span "17:00" at bounding box center [354, 55] width 79 height 19
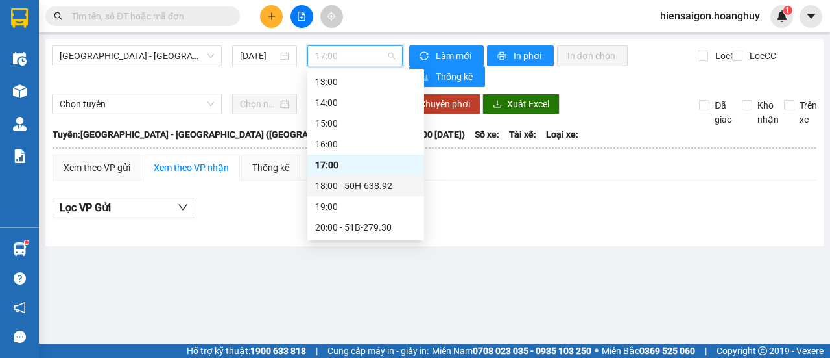
click at [356, 181] on div "18:00 - 50H-638.92" at bounding box center [365, 185] width 101 height 14
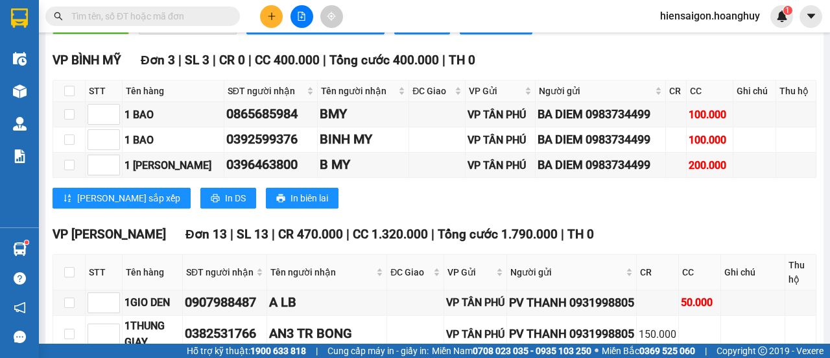
scroll to position [454, 0]
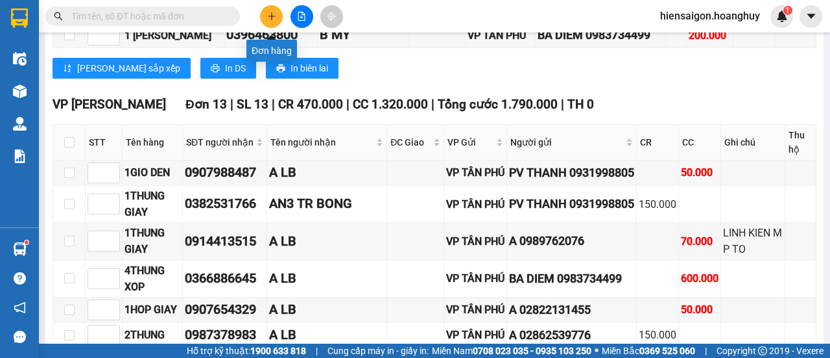
click at [277, 18] on button at bounding box center [271, 16] width 23 height 23
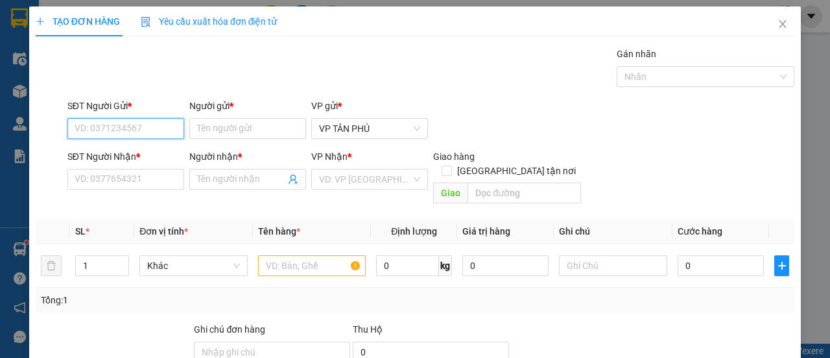
click at [127, 126] on input "SĐT Người Gửi *" at bounding box center [125, 128] width 117 height 21
click at [122, 155] on div "0983734499 - BA DIEM" at bounding box center [125, 154] width 100 height 14
type input "0983734499"
type input "BA DIEM"
type input "0961931875"
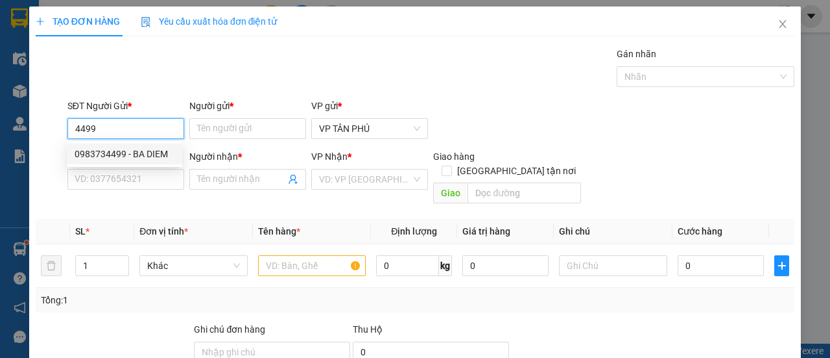
type input "A NM"
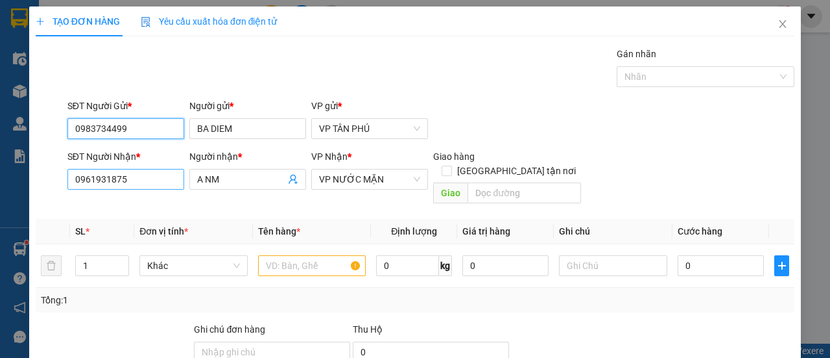
type input "0983734499"
click at [125, 178] on input "0961931875" at bounding box center [125, 179] width 117 height 21
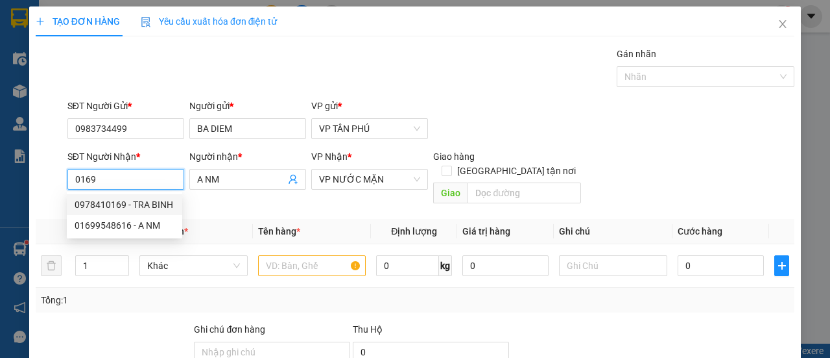
click at [125, 202] on div "0978410169 - TRA BINH" at bounding box center [125, 204] width 100 height 14
type input "0978410169"
type input "TRA BINH"
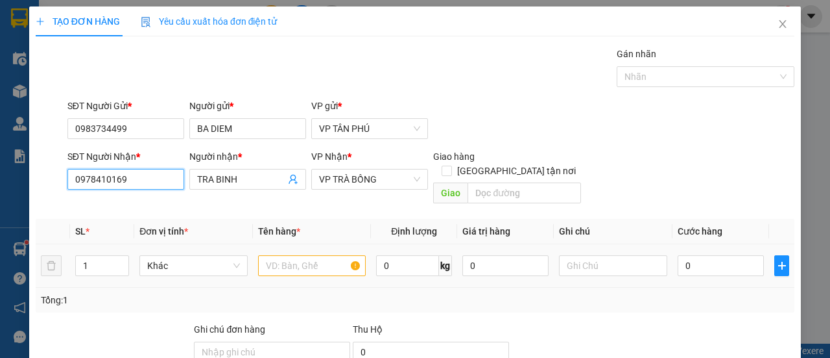
type input "0978410169"
click at [289, 255] on input "text" at bounding box center [312, 265] width 108 height 21
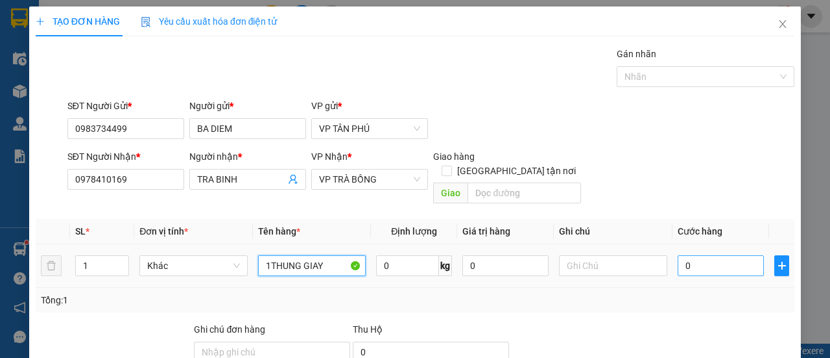
type input "1THUNG GIAY"
click at [707, 258] on input "0" at bounding box center [721, 265] width 86 height 21
type input "7"
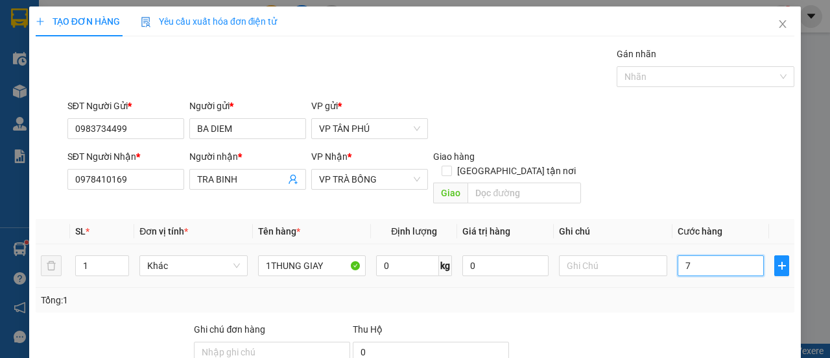
type input "70"
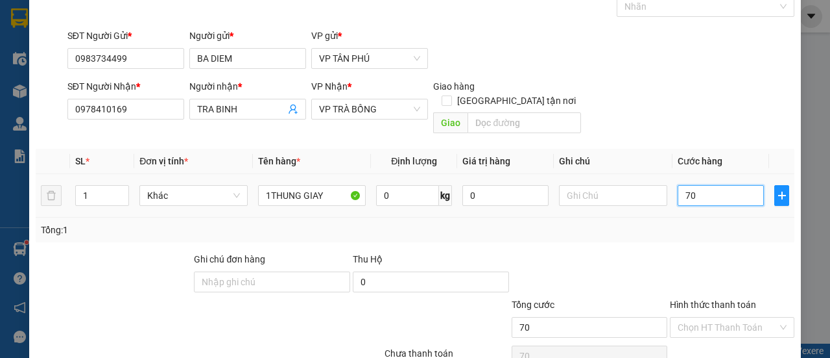
scroll to position [121, 0]
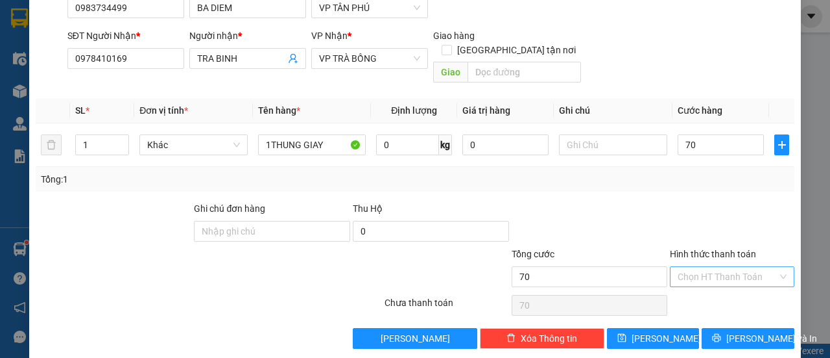
type input "70.000"
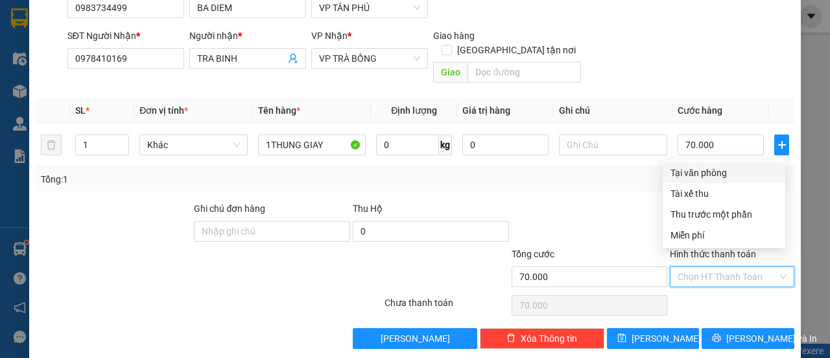
click at [709, 267] on input "Hình thức thanh toán" at bounding box center [728, 276] width 100 height 19
click at [709, 173] on div "Tại văn phòng" at bounding box center [724, 172] width 107 height 14
type input "0"
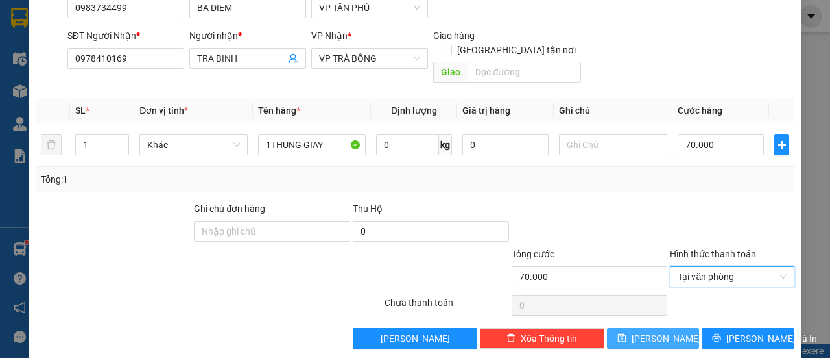
click at [644, 328] on button "[PERSON_NAME]" at bounding box center [653, 338] width 93 height 21
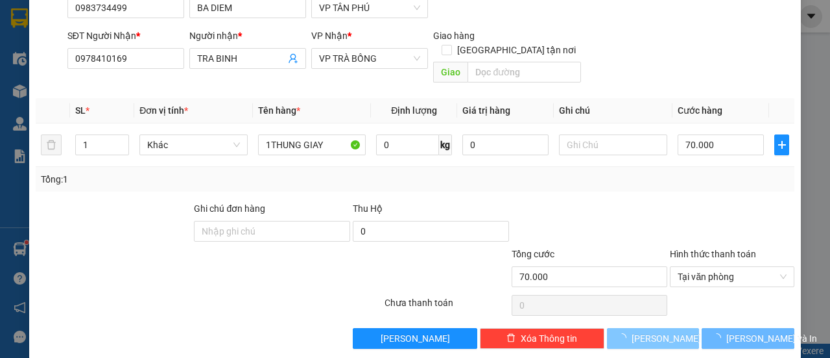
type input "0"
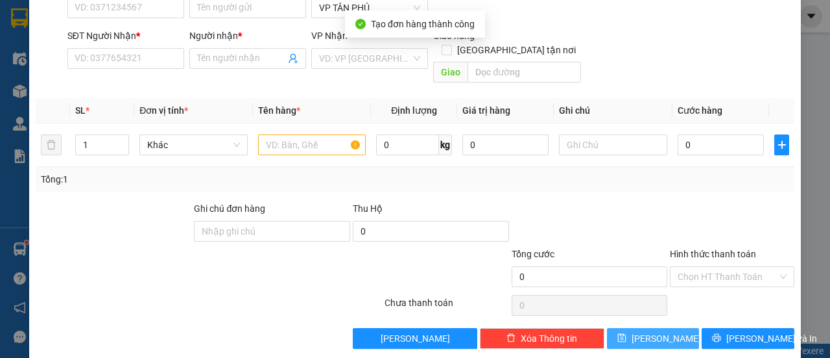
scroll to position [0, 0]
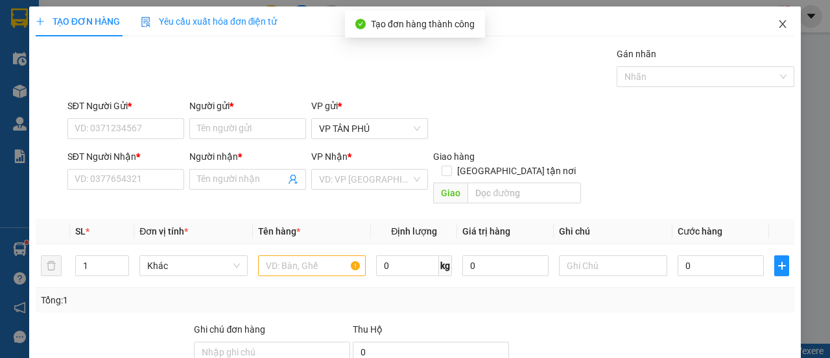
click at [778, 23] on icon "close" at bounding box center [783, 24] width 10 height 10
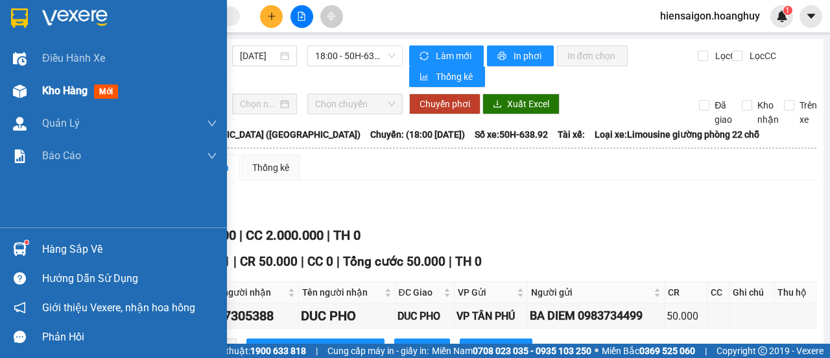
click at [56, 89] on span "Kho hàng" at bounding box center [64, 90] width 45 height 12
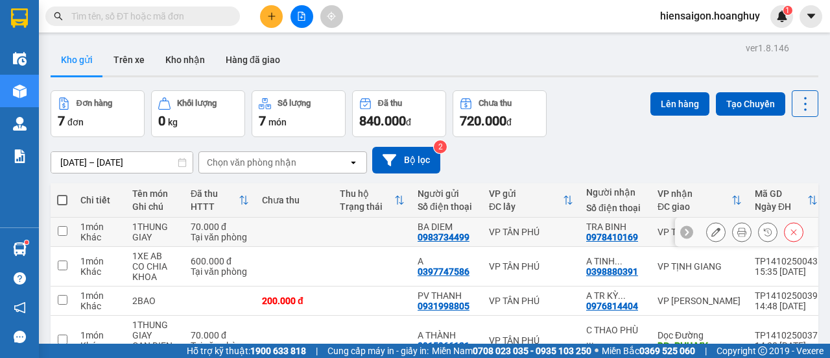
click at [83, 227] on div "1 món" at bounding box center [99, 226] width 39 height 10
checkbox input "true"
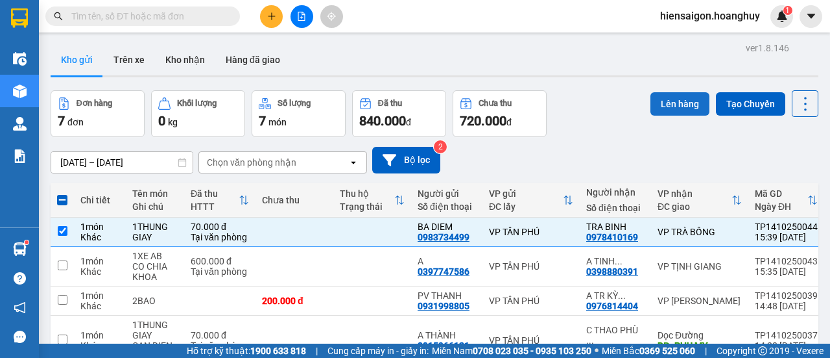
click at [673, 106] on button "Lên hàng" at bounding box center [680, 103] width 59 height 23
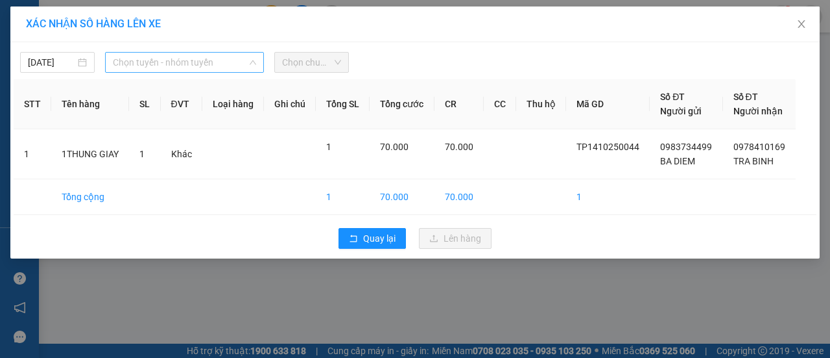
click at [197, 59] on span "Chọn tuyến - nhóm tuyến" at bounding box center [184, 62] width 143 height 19
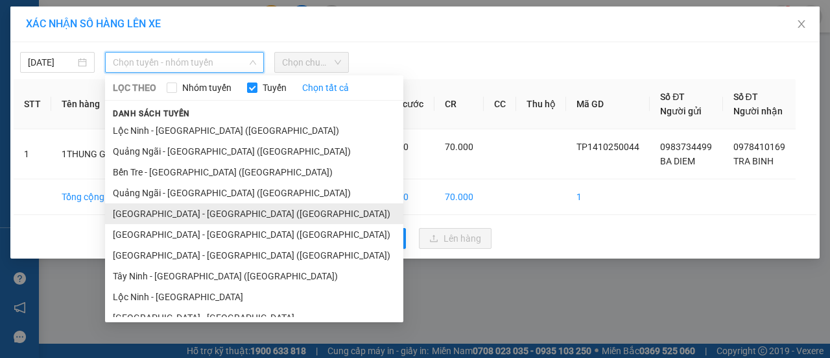
click at [143, 213] on li "[GEOGRAPHIC_DATA] - [GEOGRAPHIC_DATA] ([GEOGRAPHIC_DATA])" at bounding box center [254, 213] width 298 height 21
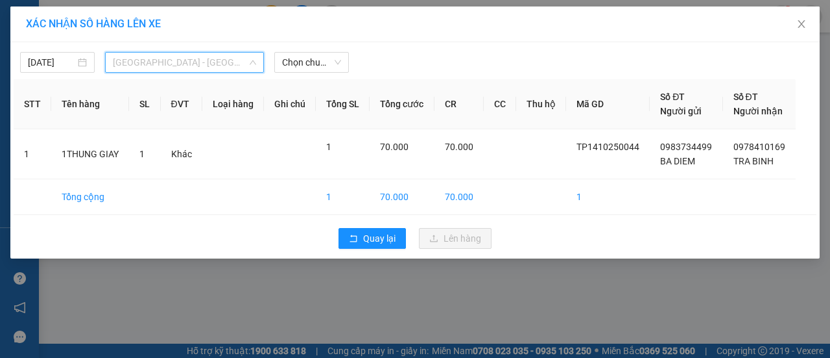
click at [200, 67] on span "[GEOGRAPHIC_DATA] - [GEOGRAPHIC_DATA] ([GEOGRAPHIC_DATA])" at bounding box center [184, 62] width 143 height 19
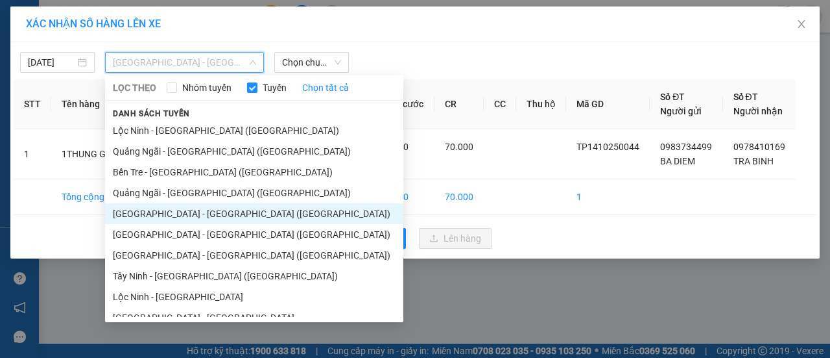
click at [156, 211] on li "[GEOGRAPHIC_DATA] - [GEOGRAPHIC_DATA] ([GEOGRAPHIC_DATA])" at bounding box center [254, 213] width 298 height 21
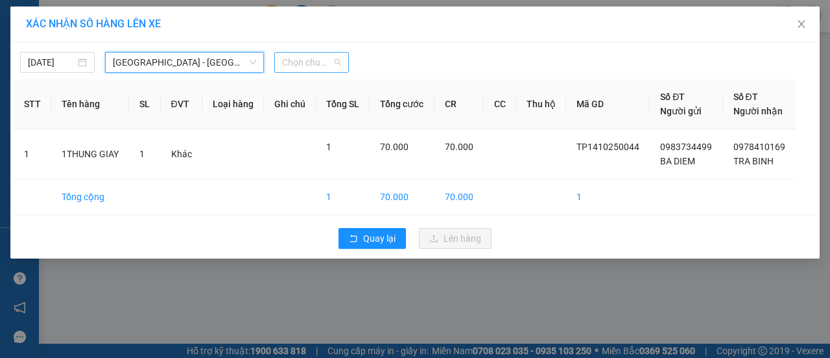
click at [304, 59] on span "Chọn chuyến" at bounding box center [311, 62] width 59 height 19
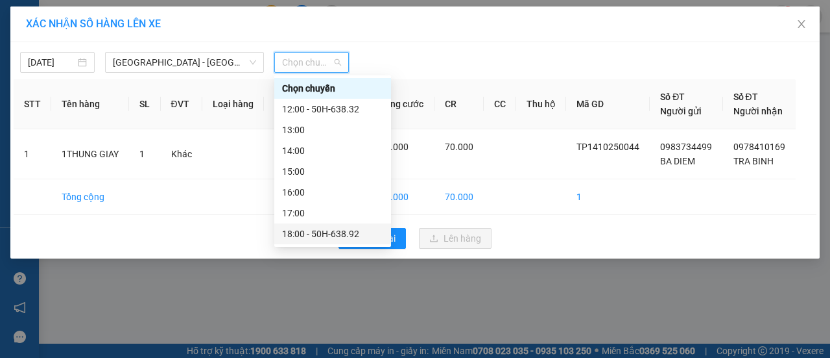
click at [315, 233] on div "18:00 - 50H-638.92" at bounding box center [332, 233] width 101 height 14
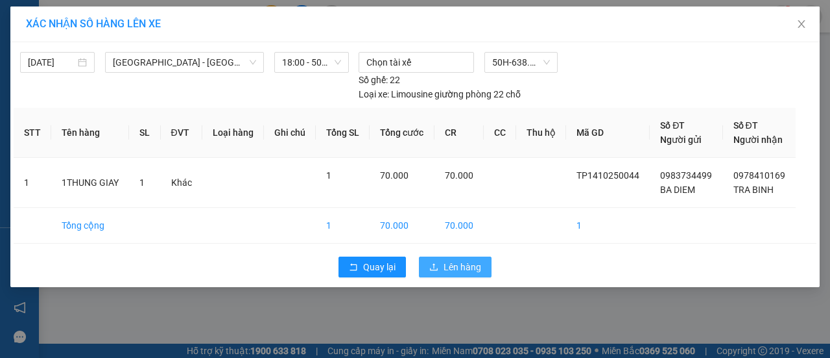
click at [468, 274] on button "Lên hàng" at bounding box center [455, 266] width 73 height 21
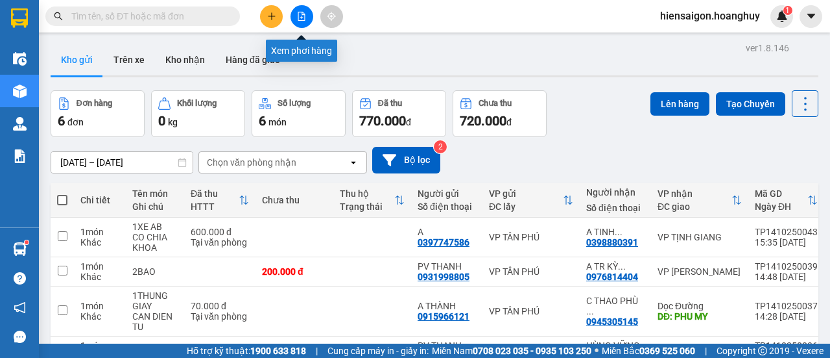
click at [310, 16] on button at bounding box center [302, 16] width 23 height 23
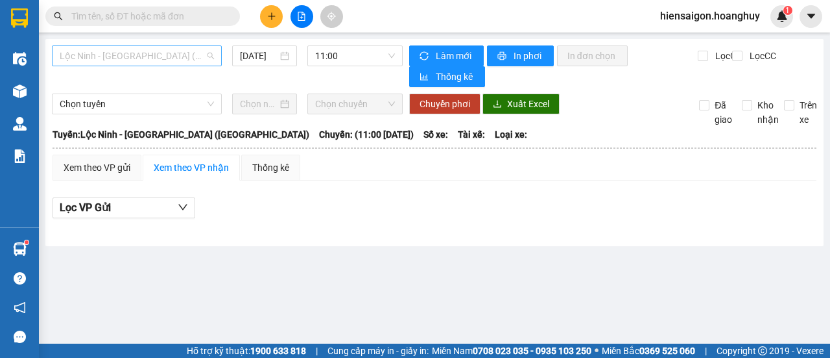
click at [130, 53] on span "Lộc Ninh - [GEOGRAPHIC_DATA] ([GEOGRAPHIC_DATA])" at bounding box center [137, 55] width 154 height 19
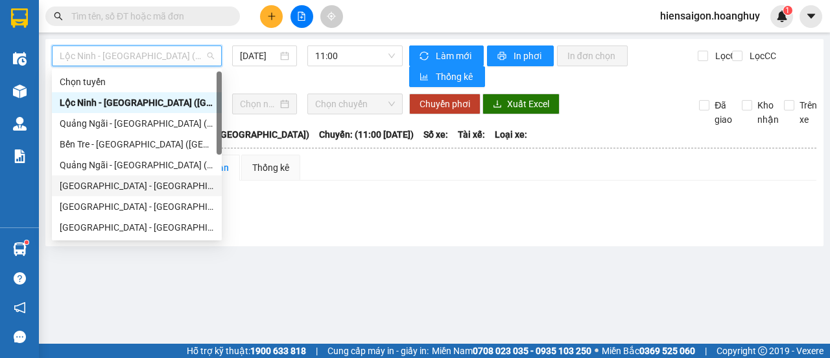
click at [83, 180] on div "[GEOGRAPHIC_DATA] - [GEOGRAPHIC_DATA] ([GEOGRAPHIC_DATA])" at bounding box center [137, 185] width 154 height 14
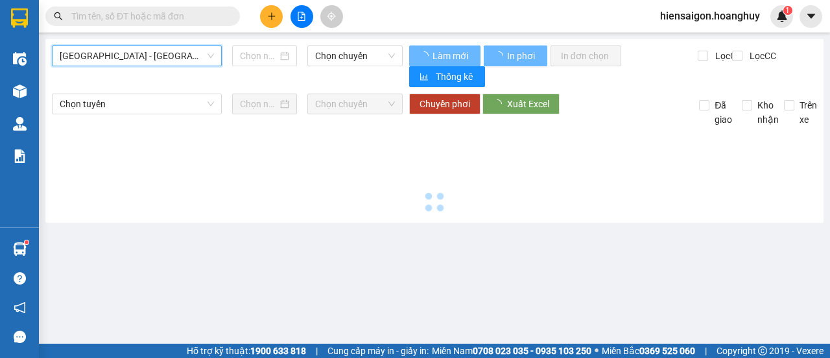
type input "[DATE]"
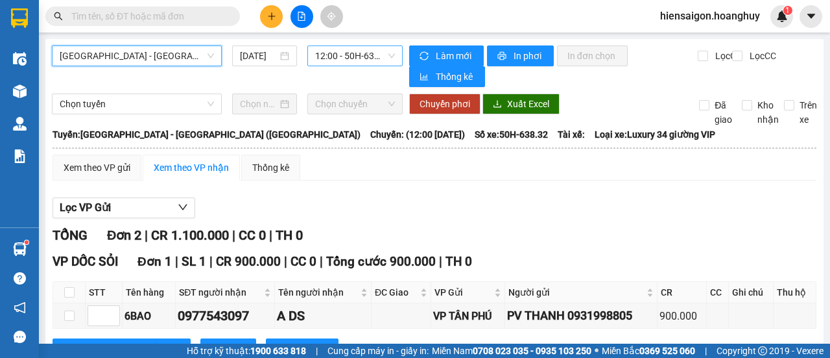
click at [337, 50] on span "12:00 - 50H-638.32" at bounding box center [354, 55] width 79 height 19
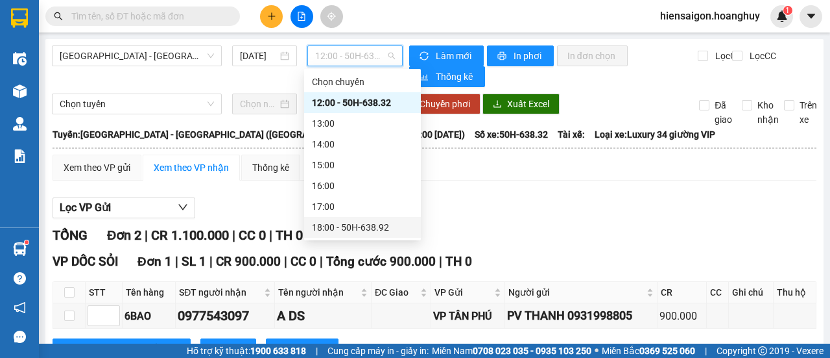
click at [337, 236] on div "18:00 - 50H-638.92" at bounding box center [362, 227] width 117 height 21
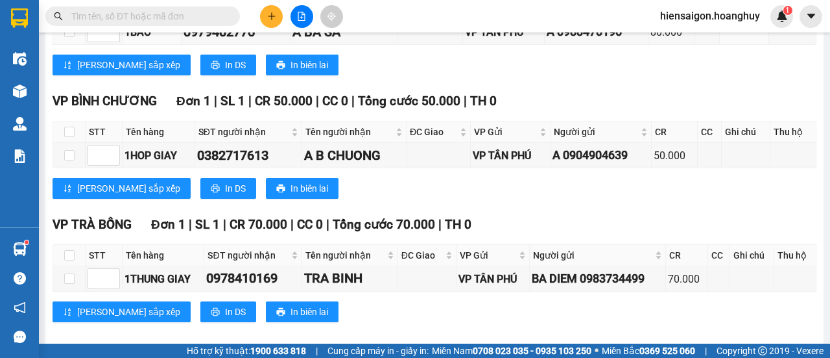
scroll to position [1782, 0]
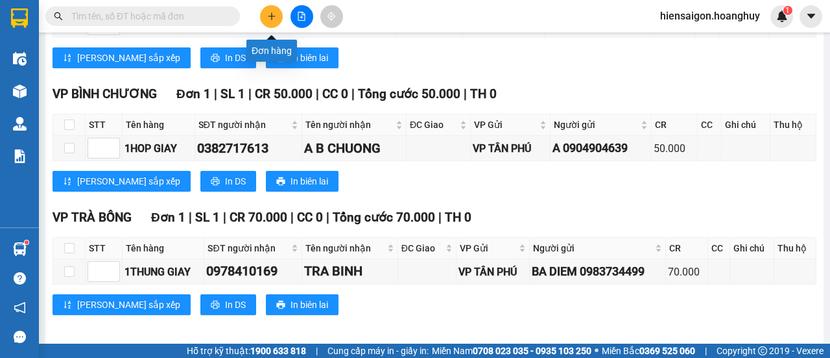
click at [276, 10] on button at bounding box center [271, 16] width 23 height 23
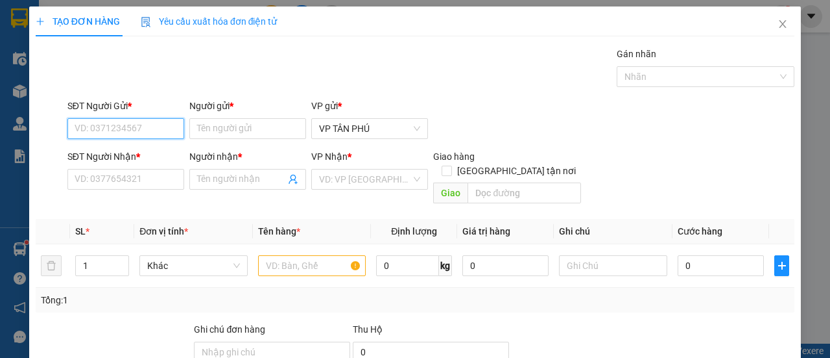
click at [108, 129] on input "SĐT Người Gửi *" at bounding box center [125, 128] width 117 height 21
type input "4499"
click at [127, 133] on input "4499" at bounding box center [125, 128] width 117 height 21
click at [128, 129] on input "4499" at bounding box center [125, 128] width 117 height 21
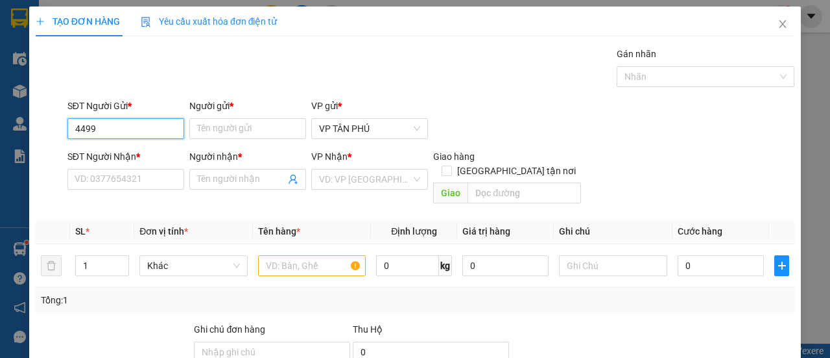
click at [128, 129] on input "4499" at bounding box center [125, 128] width 117 height 21
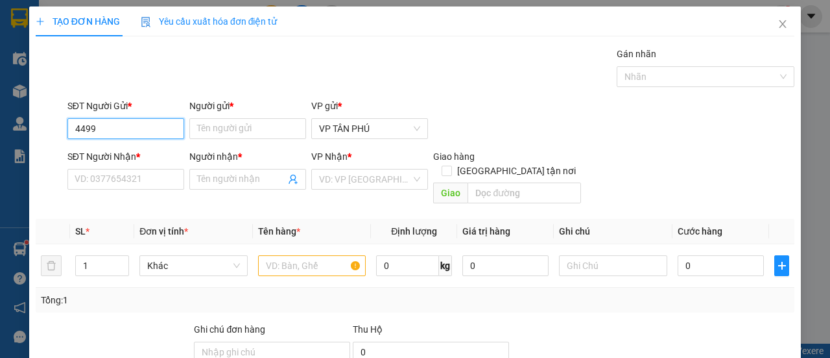
click at [128, 129] on input "4499" at bounding box center [125, 128] width 117 height 21
click at [106, 154] on div "0983734499 - BA DIEM" at bounding box center [125, 154] width 100 height 14
type input "0983734499"
type input "BA DIEM"
type input "0978410169"
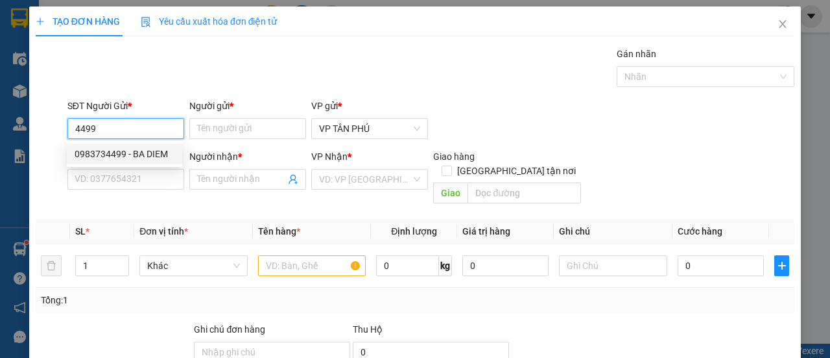
type input "TRA BINH"
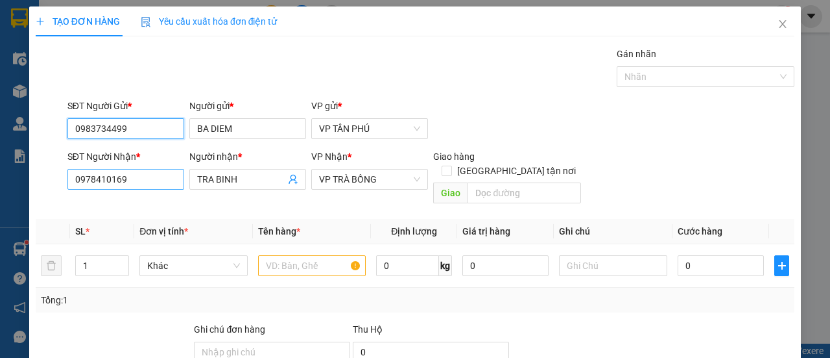
type input "0983734499"
click at [143, 185] on input "0978410169" at bounding box center [125, 179] width 117 height 21
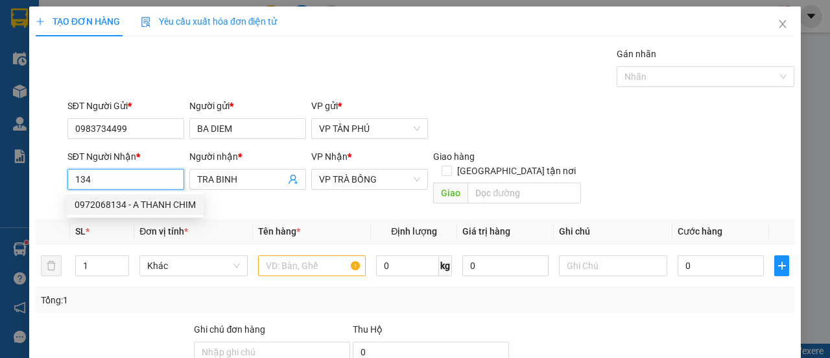
click at [141, 208] on div "0972068134 - A THANH CHIM" at bounding box center [135, 204] width 121 height 14
type input "0972068134"
type input "A THANH CHIM"
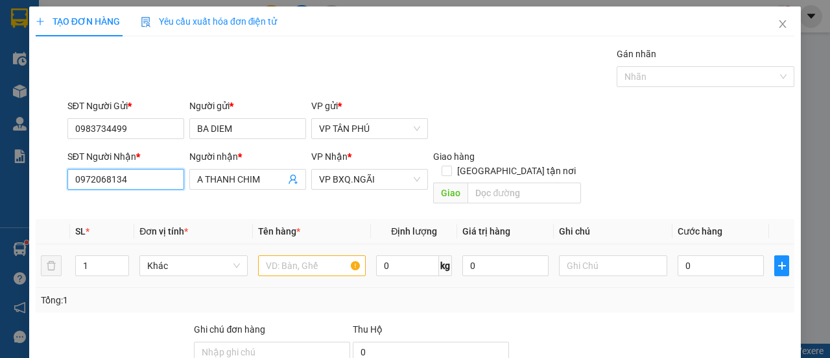
type input "0972068134"
click at [295, 255] on input "text" at bounding box center [312, 265] width 108 height 21
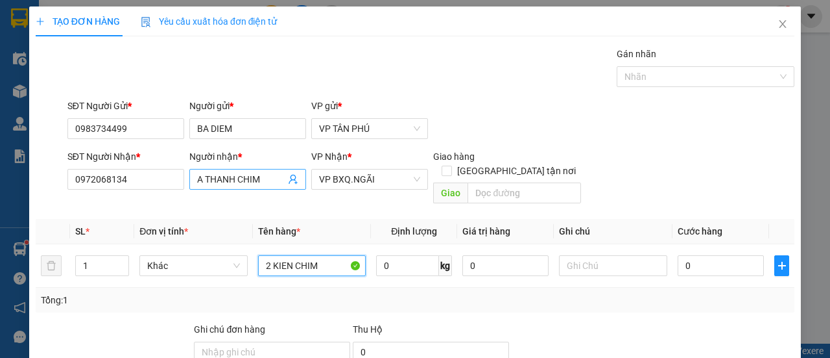
type input "2 KIEN CHIM"
click at [261, 175] on input "A THANH CHIM" at bounding box center [241, 179] width 88 height 14
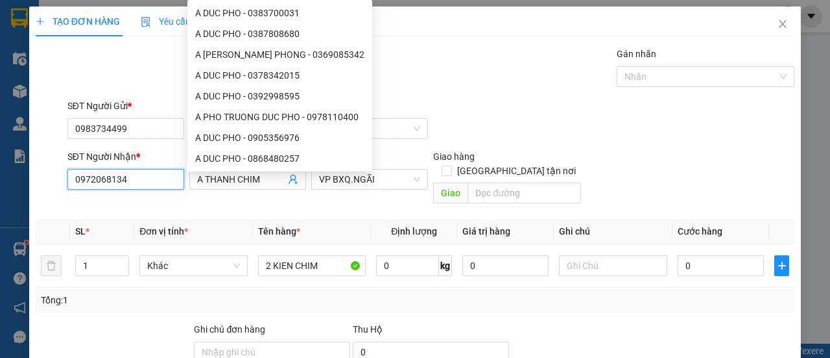
click at [151, 182] on input "0972068134" at bounding box center [125, 179] width 117 height 21
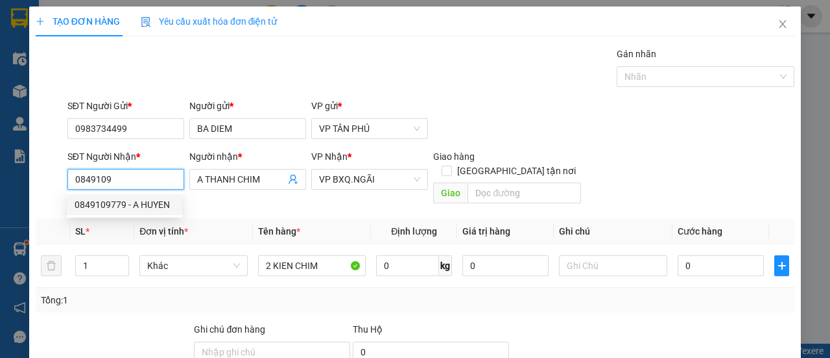
click at [125, 208] on div "0849109779 - A HUYEN" at bounding box center [125, 204] width 100 height 14
type input "0849109779"
type input "A HUYEN"
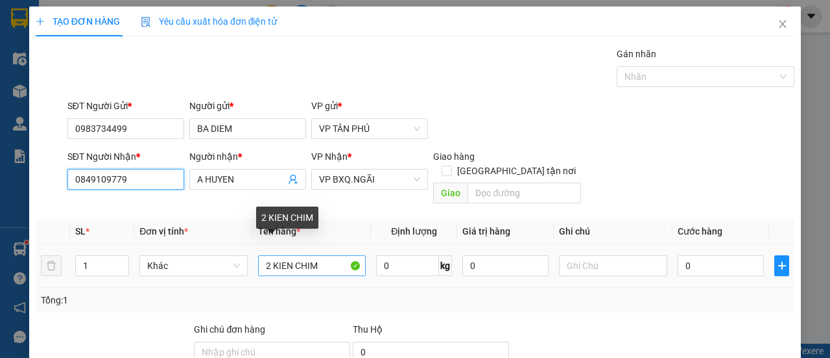
type input "0849109779"
click at [331, 255] on input "2 KIEN CHIM" at bounding box center [312, 265] width 108 height 21
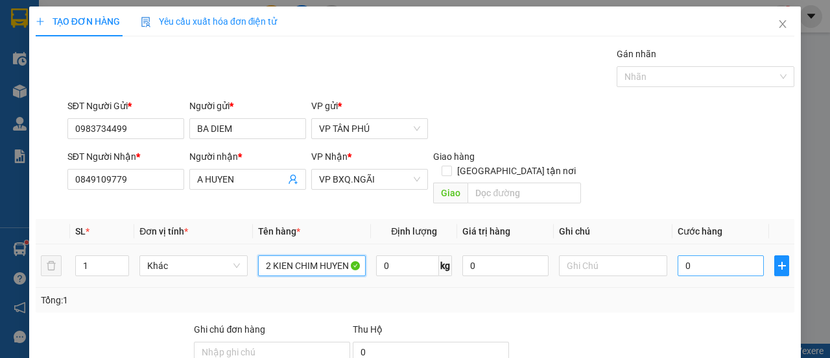
type input "2 KIEN CHIM HUYEN"
click at [722, 255] on input "0" at bounding box center [721, 265] width 86 height 21
type input "3"
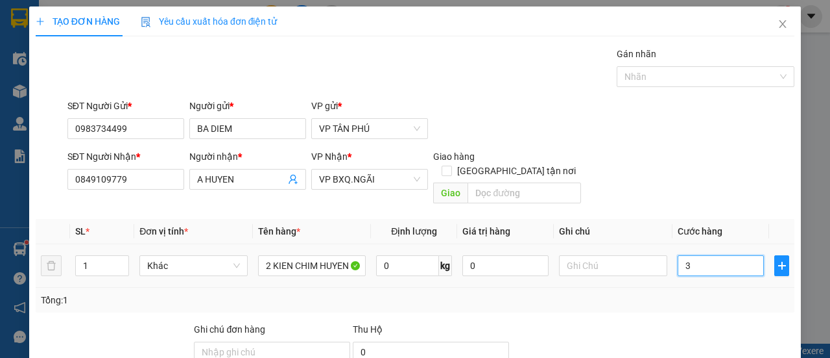
type input "30"
type input "300"
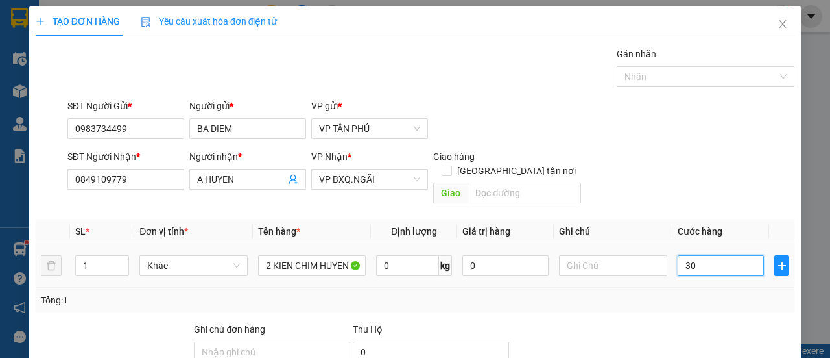
type input "300"
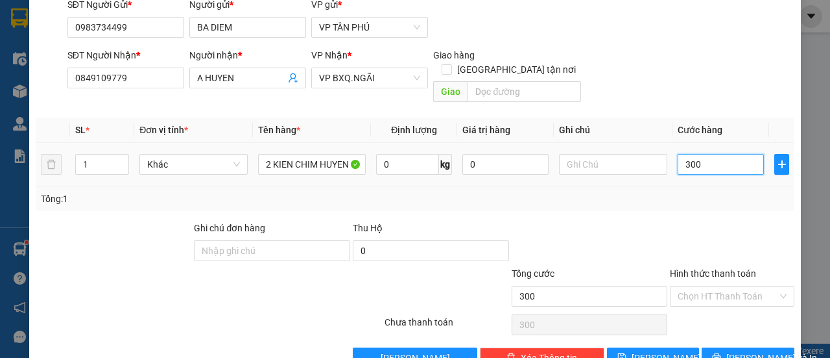
scroll to position [121, 0]
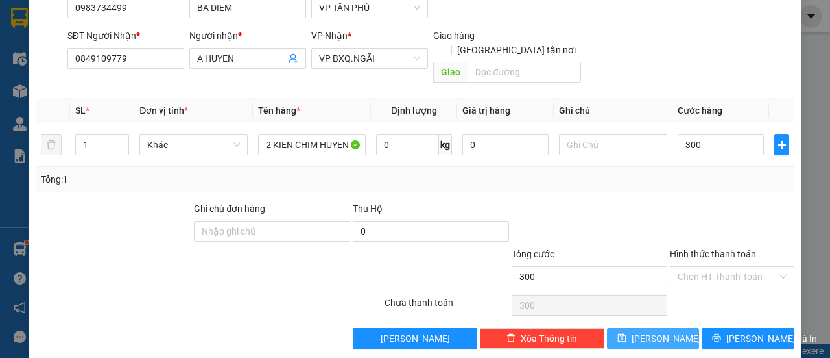
type input "300.000"
click at [678, 328] on button "[PERSON_NAME]" at bounding box center [653, 338] width 93 height 21
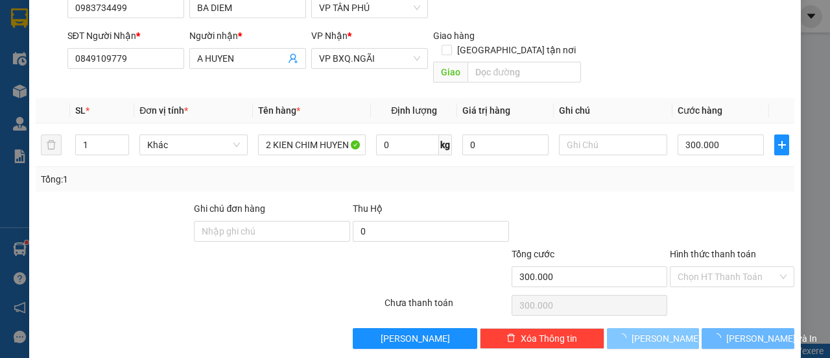
type input "0"
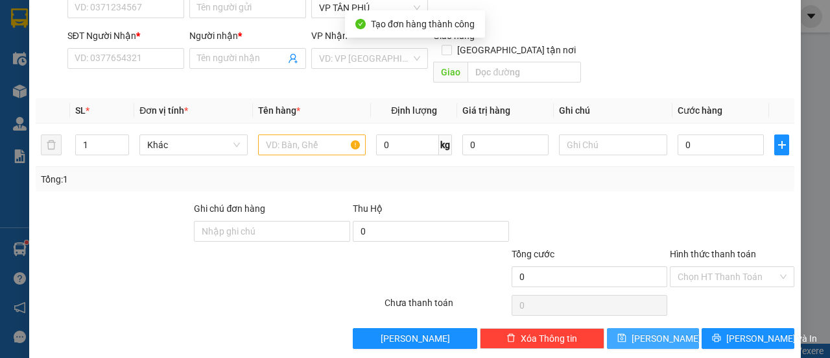
scroll to position [0, 0]
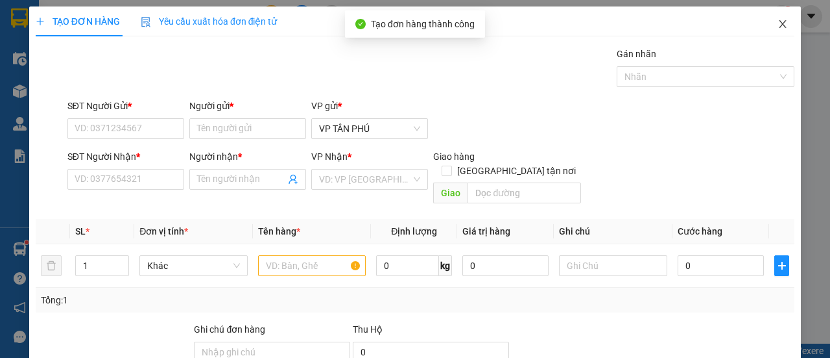
click at [778, 27] on icon "close" at bounding box center [783, 24] width 10 height 10
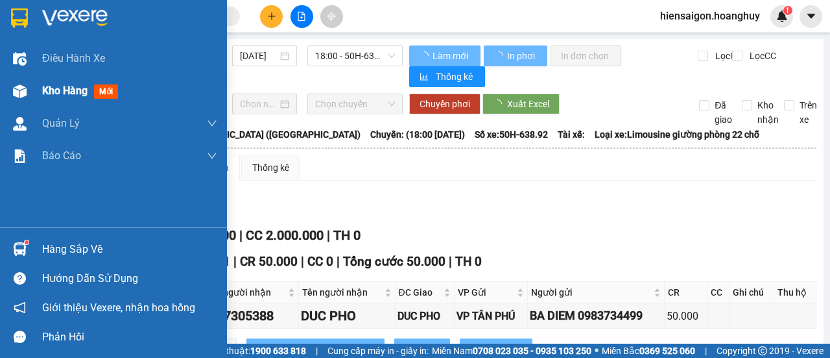
click at [48, 91] on span "Kho hàng" at bounding box center [64, 90] width 45 height 12
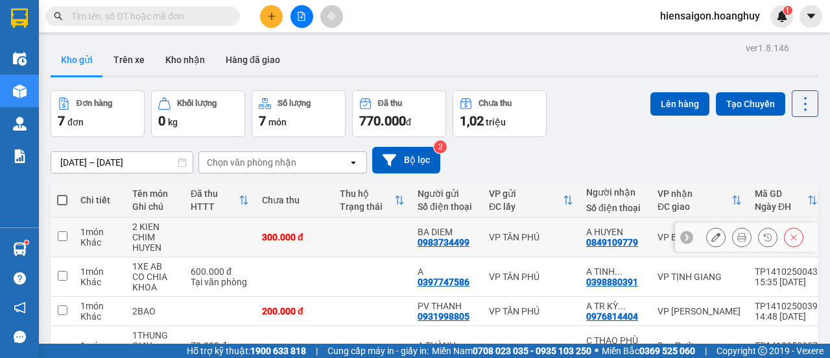
click at [73, 237] on td at bounding box center [62, 237] width 23 height 40
checkbox input "true"
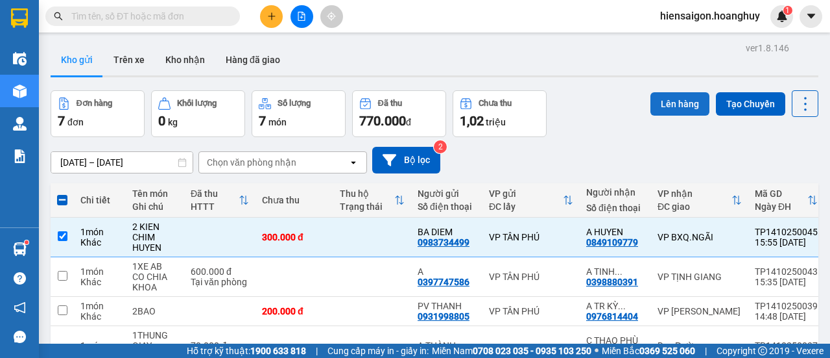
click at [658, 98] on button "Lên hàng" at bounding box center [680, 103] width 59 height 23
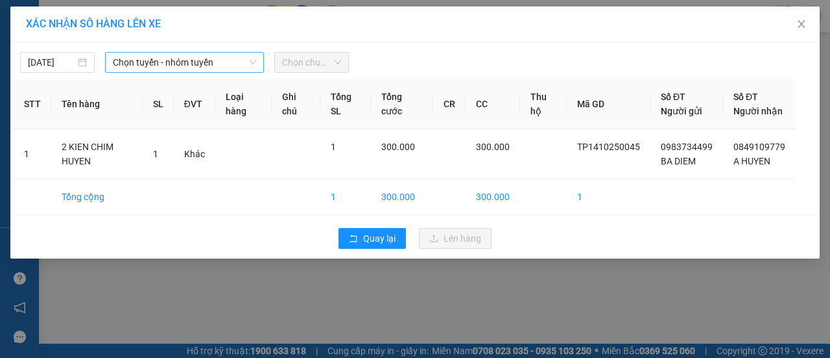
click at [134, 63] on span "Chọn tuyến - nhóm tuyến" at bounding box center [184, 62] width 143 height 19
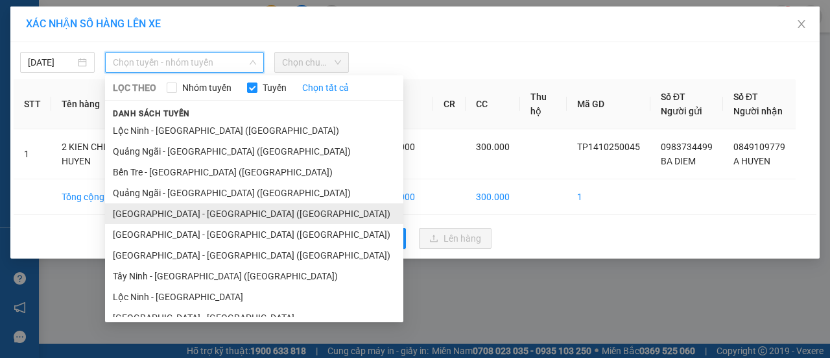
click at [152, 211] on li "[GEOGRAPHIC_DATA] - [GEOGRAPHIC_DATA] ([GEOGRAPHIC_DATA])" at bounding box center [254, 213] width 298 height 21
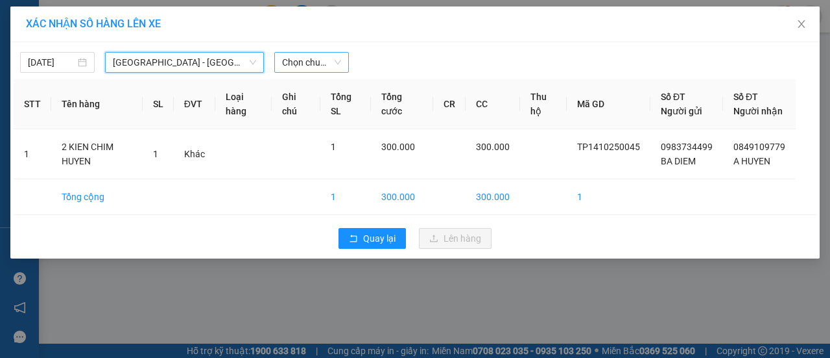
click at [321, 63] on span "Chọn chuyến" at bounding box center [311, 62] width 59 height 19
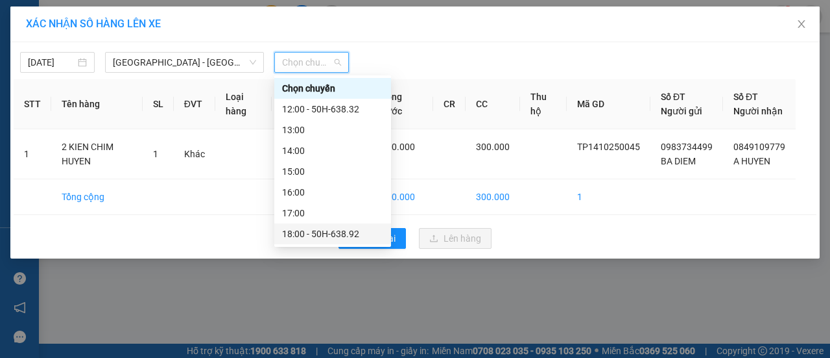
click at [341, 239] on div "18:00 - 50H-638.92" at bounding box center [332, 233] width 101 height 14
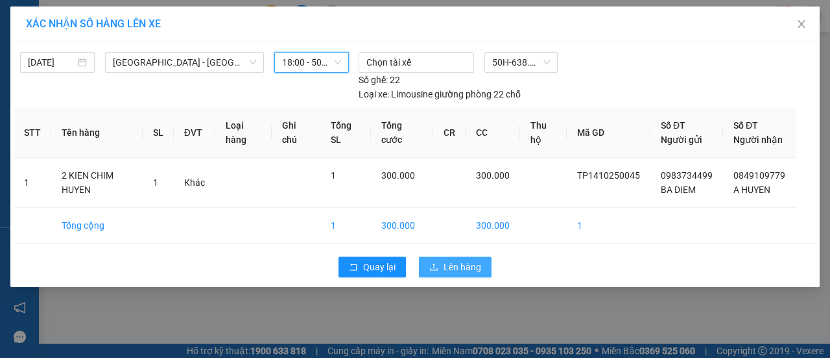
click at [463, 277] on button "Lên hàng" at bounding box center [455, 266] width 73 height 21
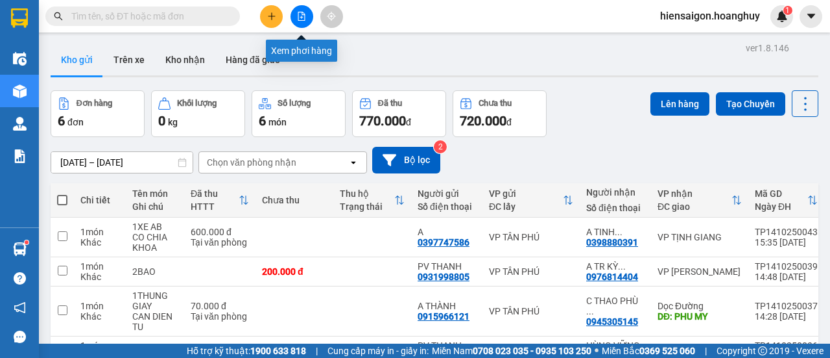
click at [304, 25] on button at bounding box center [302, 16] width 23 height 23
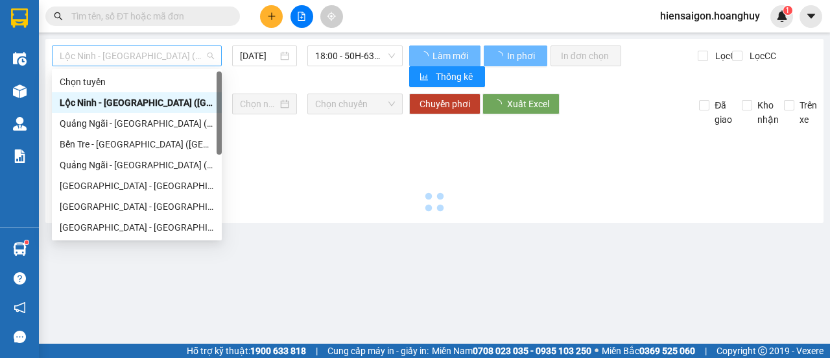
click at [123, 55] on span "Lộc Ninh - [GEOGRAPHIC_DATA] ([GEOGRAPHIC_DATA])" at bounding box center [137, 55] width 154 height 19
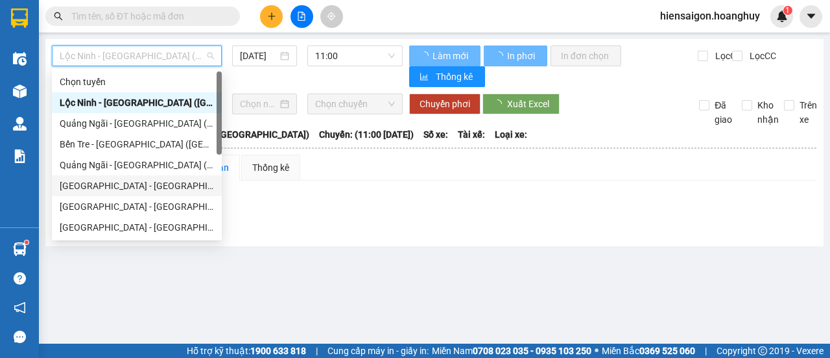
click at [96, 180] on div "[GEOGRAPHIC_DATA] - [GEOGRAPHIC_DATA] ([GEOGRAPHIC_DATA])" at bounding box center [137, 185] width 154 height 14
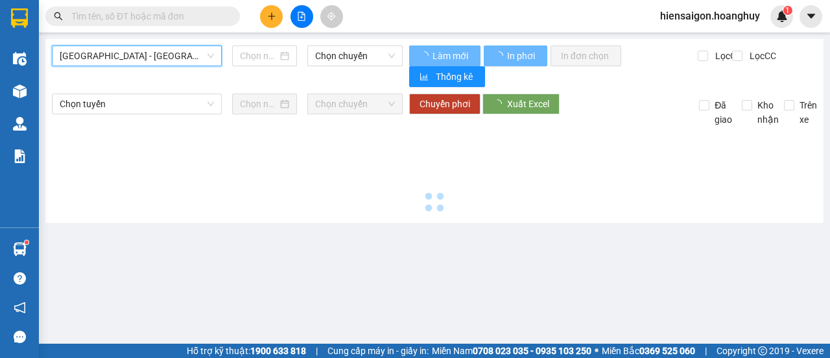
type input "[DATE]"
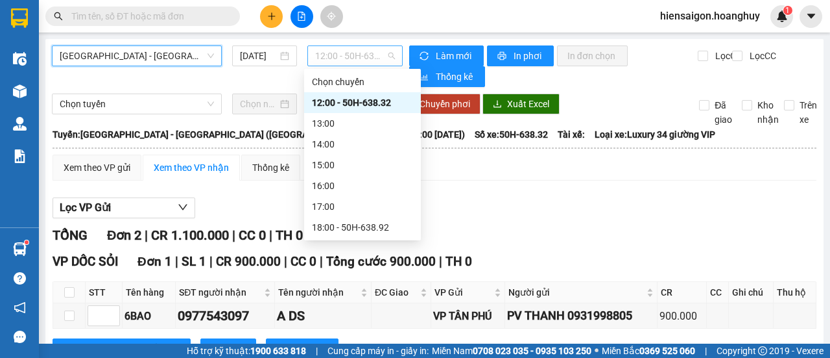
click at [332, 53] on span "12:00 - 50H-638.32" at bounding box center [354, 55] width 79 height 19
click at [350, 230] on div "18:00 - 50H-638.92" at bounding box center [362, 227] width 101 height 14
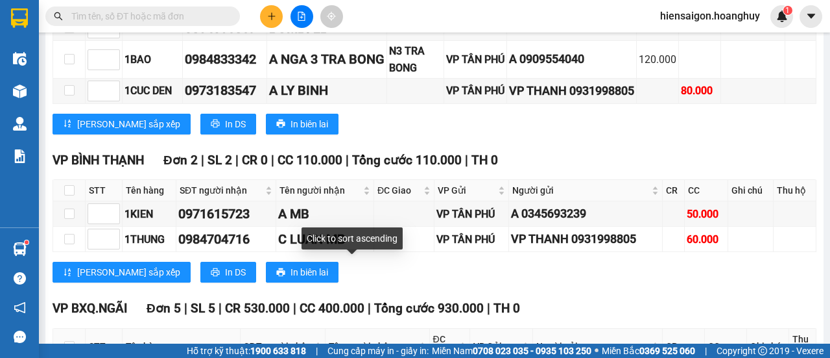
scroll to position [908, 0]
